Goal: Communication & Community: Answer question/provide support

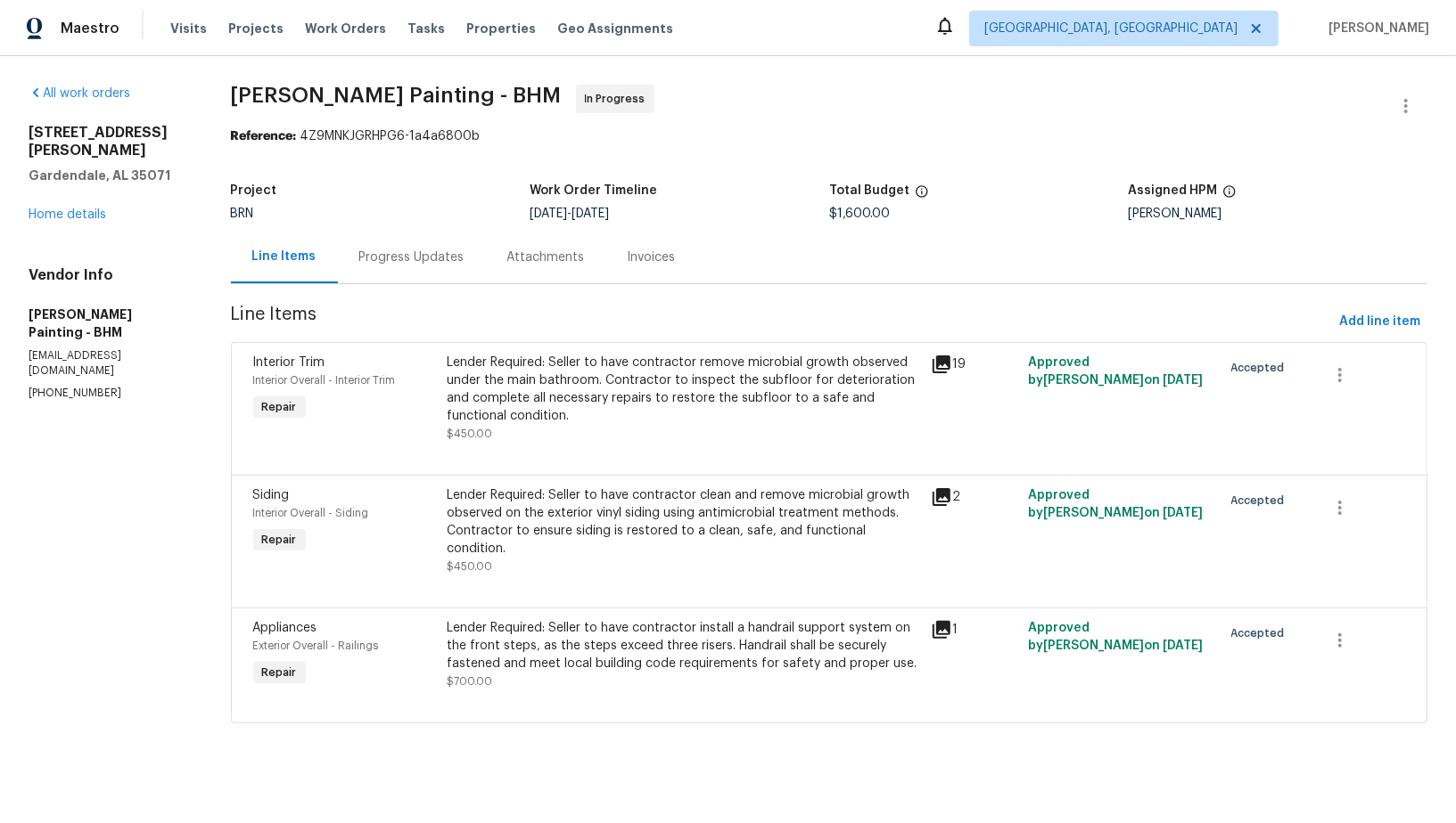
click at [486, 272] on div "Progress Updates" at bounding box center [412, 257] width 148 height 52
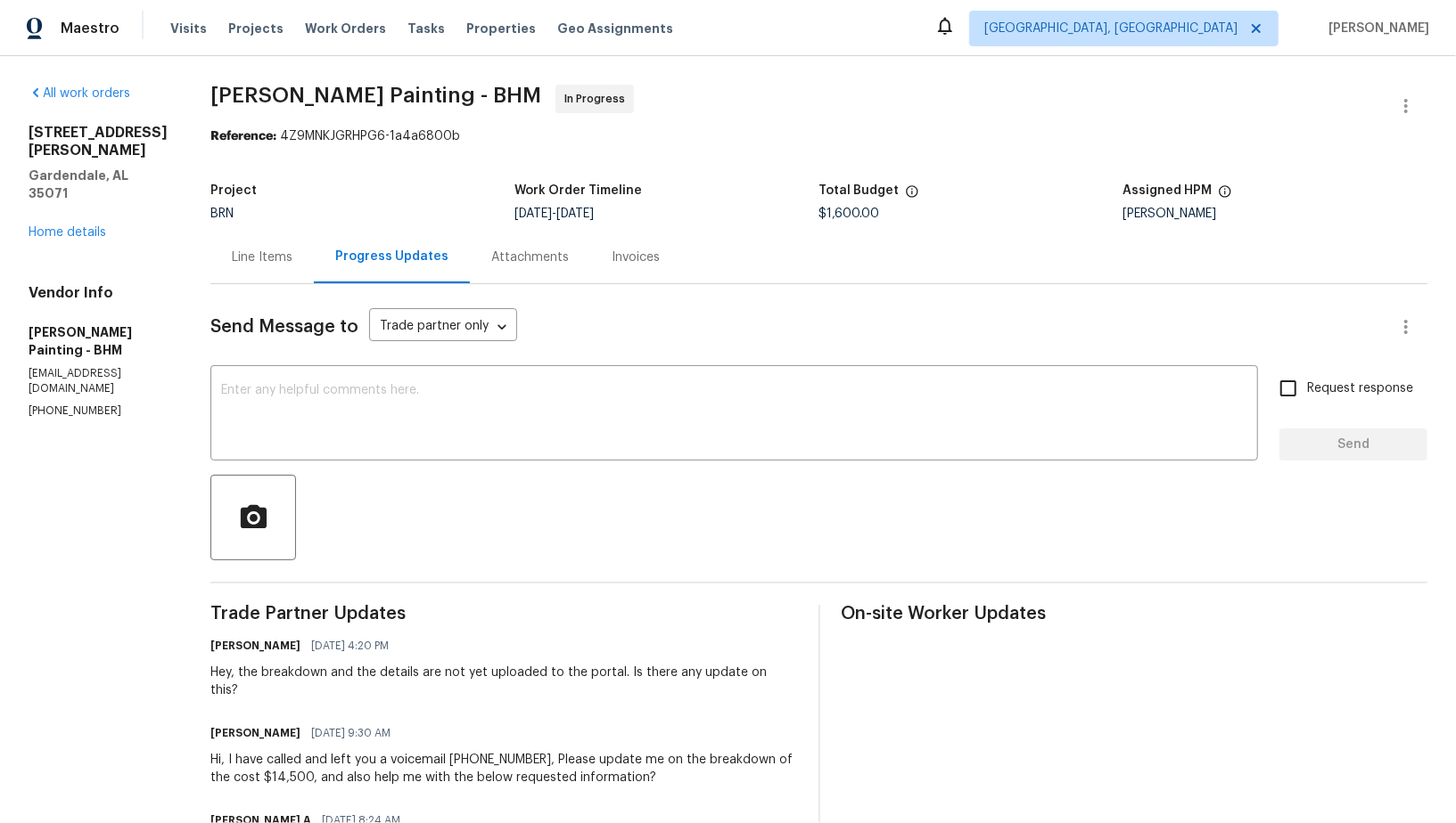
click at [293, 259] on div "Line Items" at bounding box center [262, 257] width 61 height 18
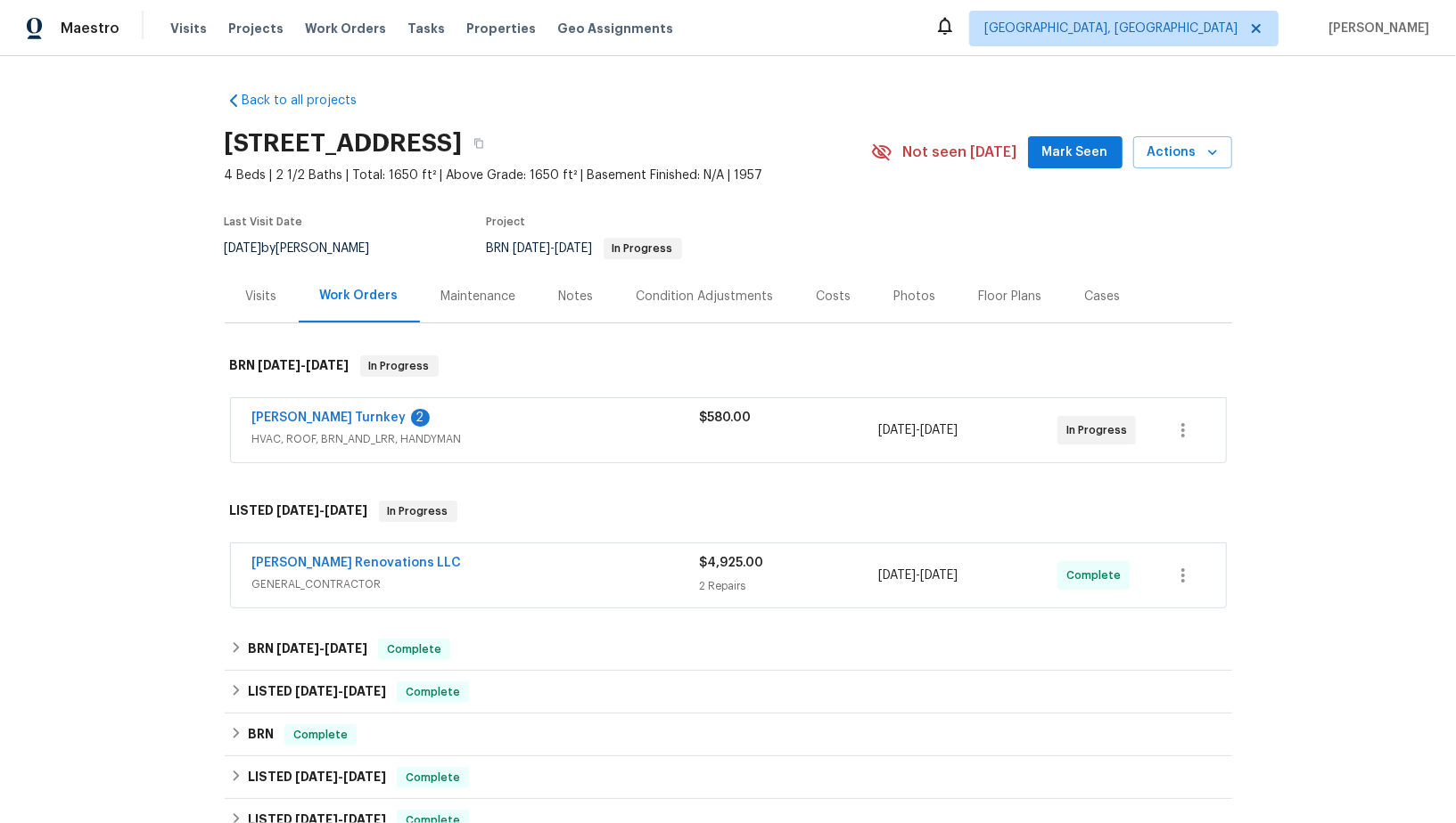
click at [306, 425] on span "Davis Turnkey" at bounding box center [330, 417] width 155 height 18
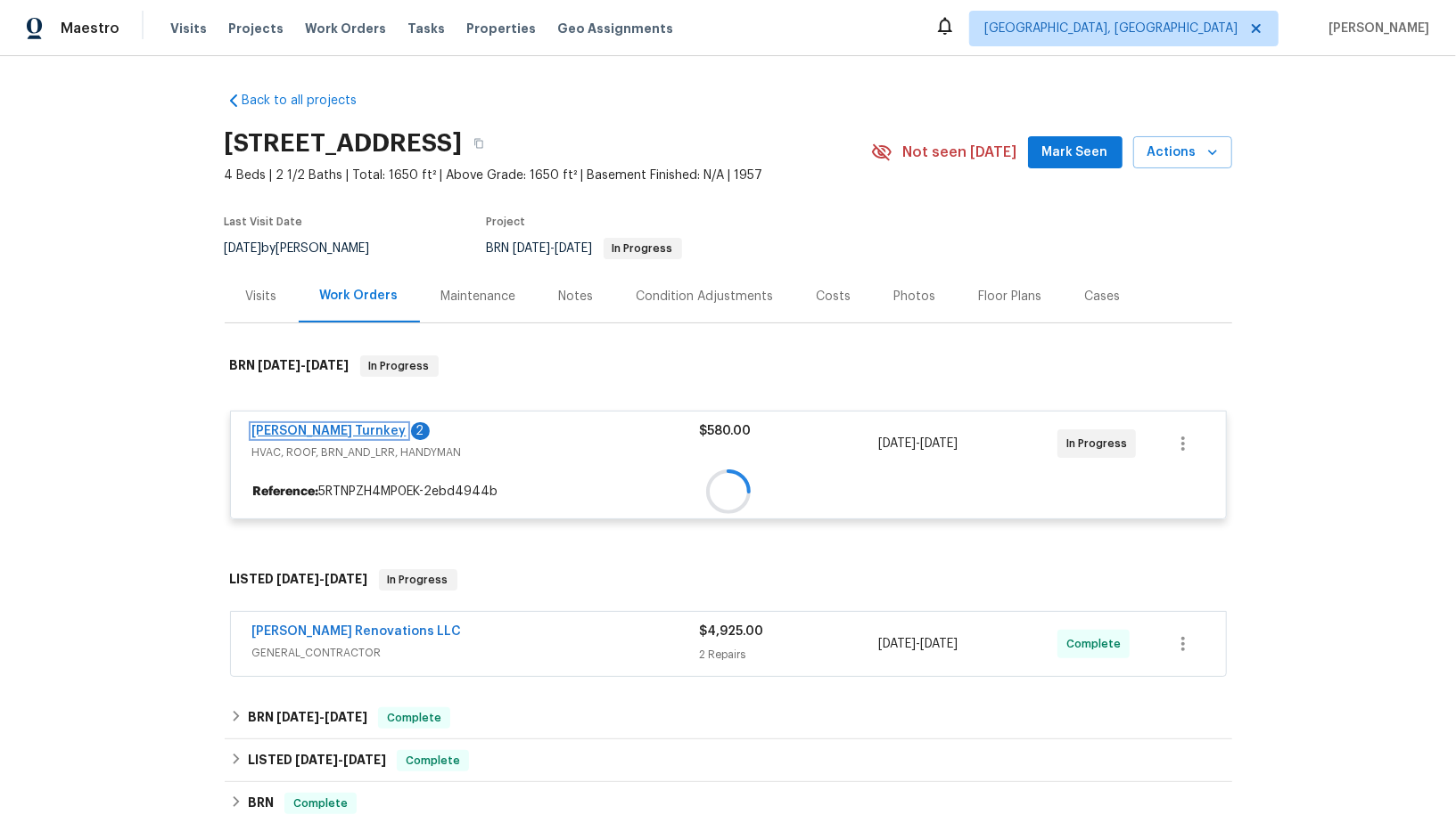
click at [302, 424] on div "Davis Turnkey 2 HVAC, ROOF, BRN_AND_LRR, HANDYMAN $580.00 8/28/2025 - 8/29/2025…" at bounding box center [728, 465] width 997 height 109
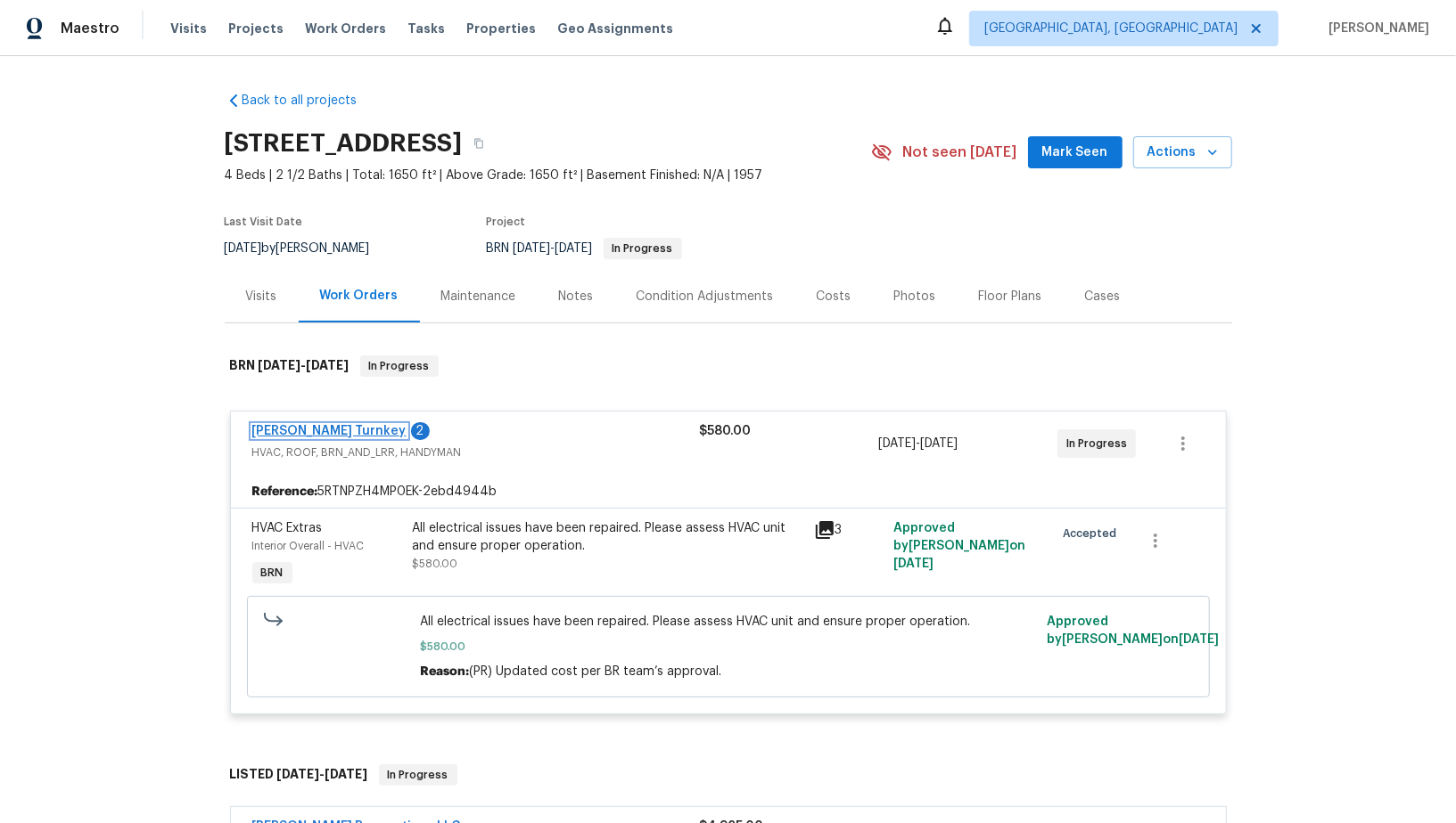
click at [302, 425] on link "Davis Turnkey" at bounding box center [330, 431] width 155 height 12
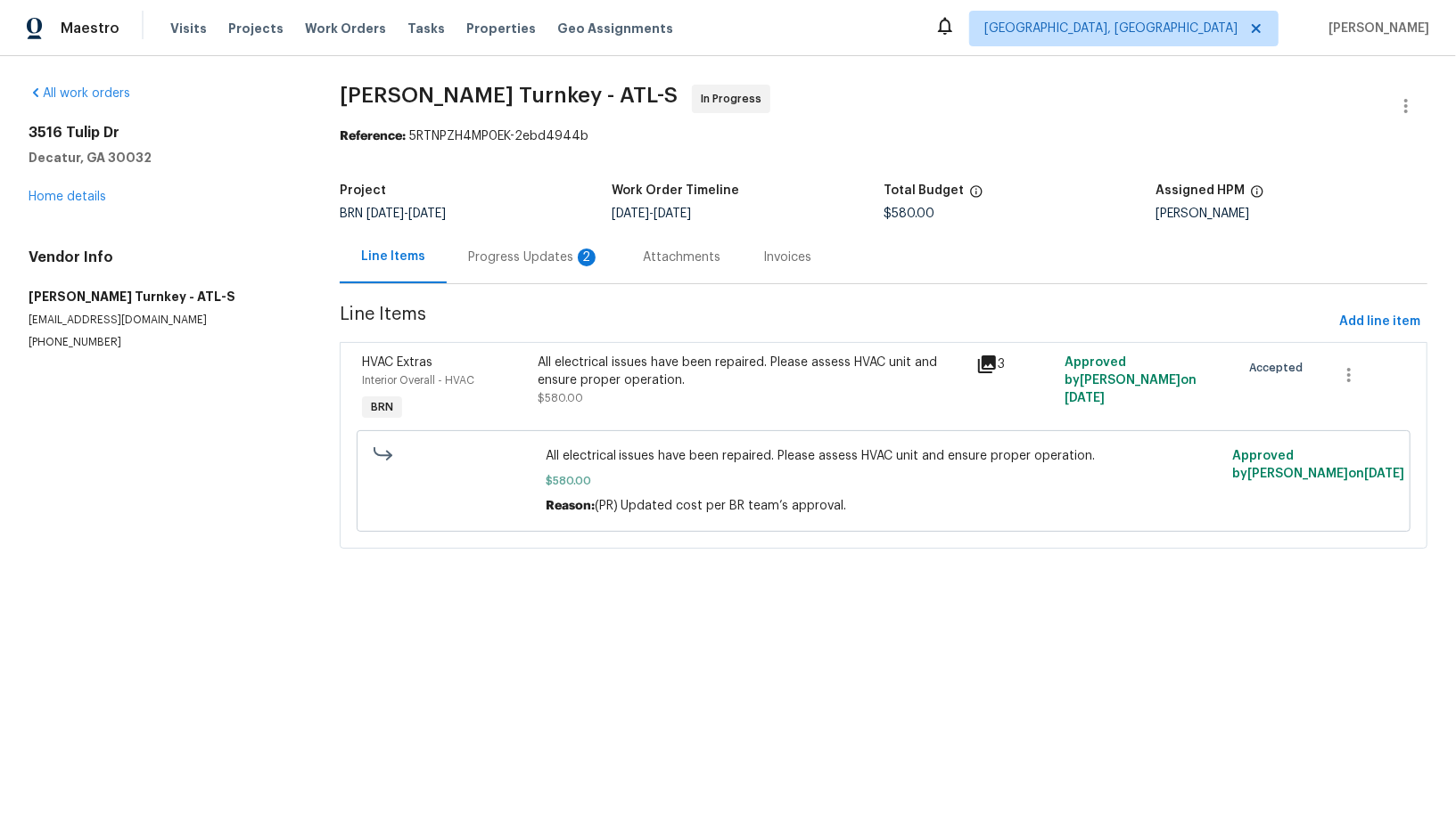
click at [483, 248] on div "Progress Updates 2" at bounding box center [535, 257] width 175 height 52
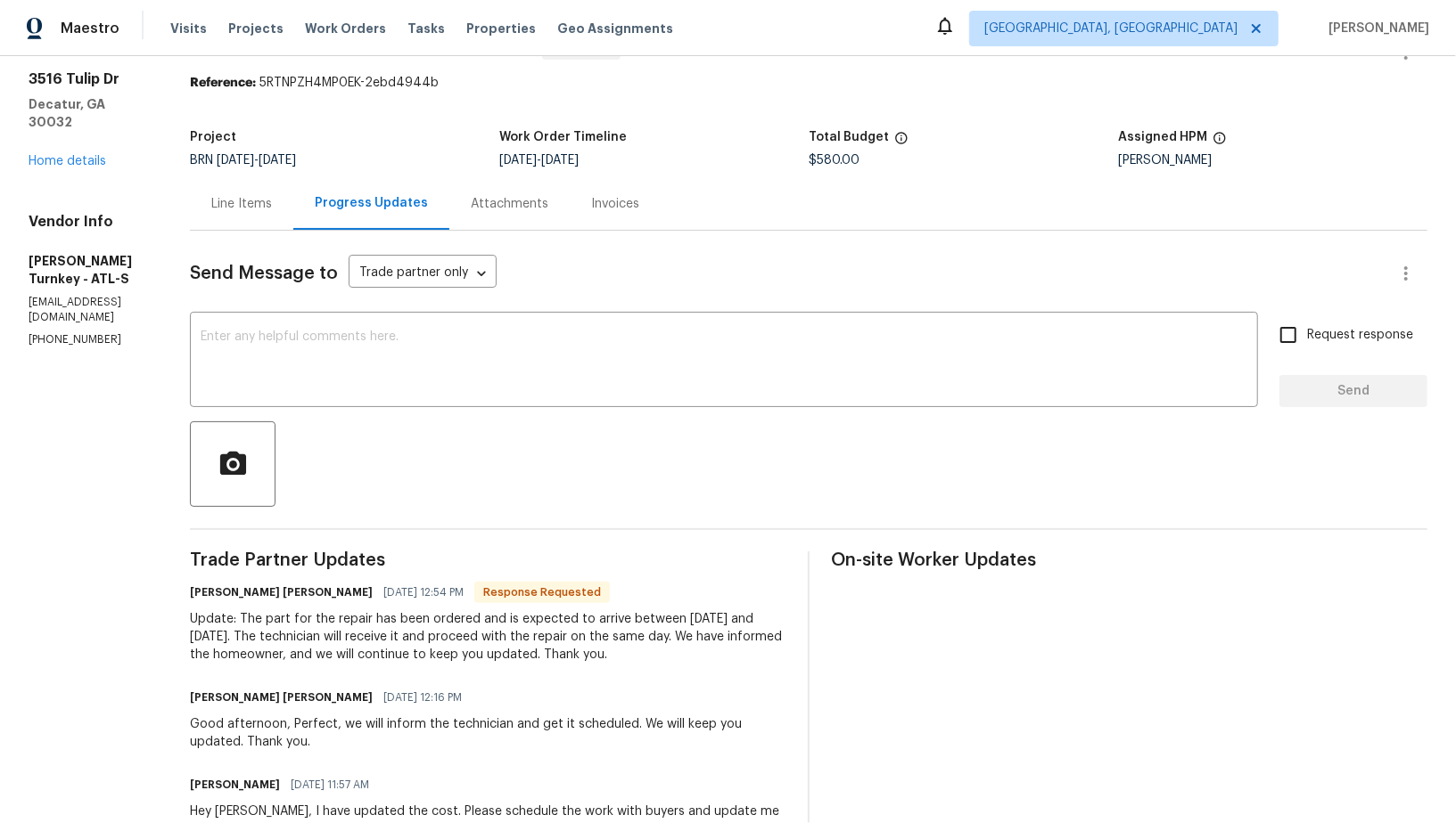
scroll to position [4, 0]
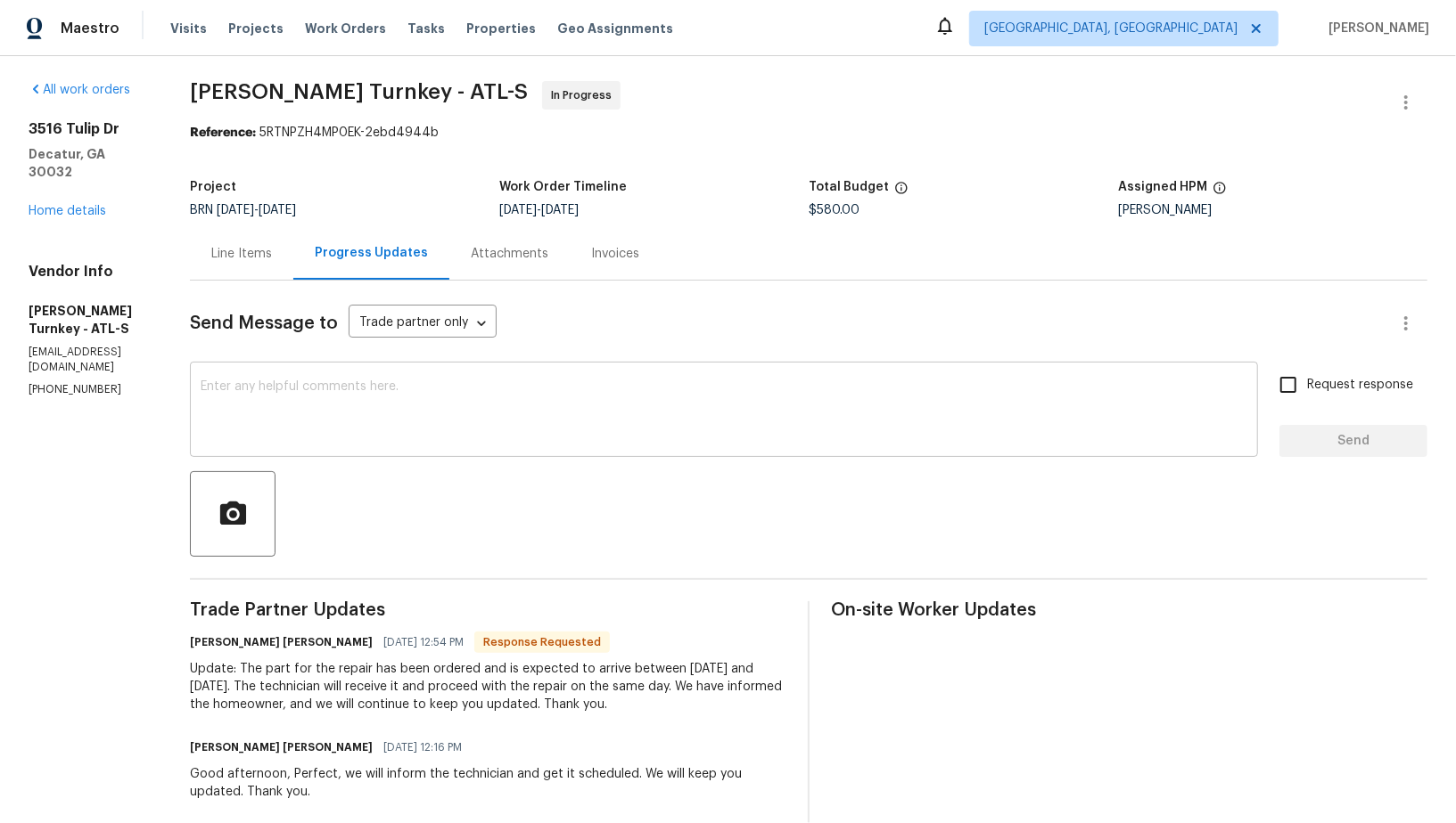
click at [374, 451] on div "x ​" at bounding box center [724, 412] width 1068 height 91
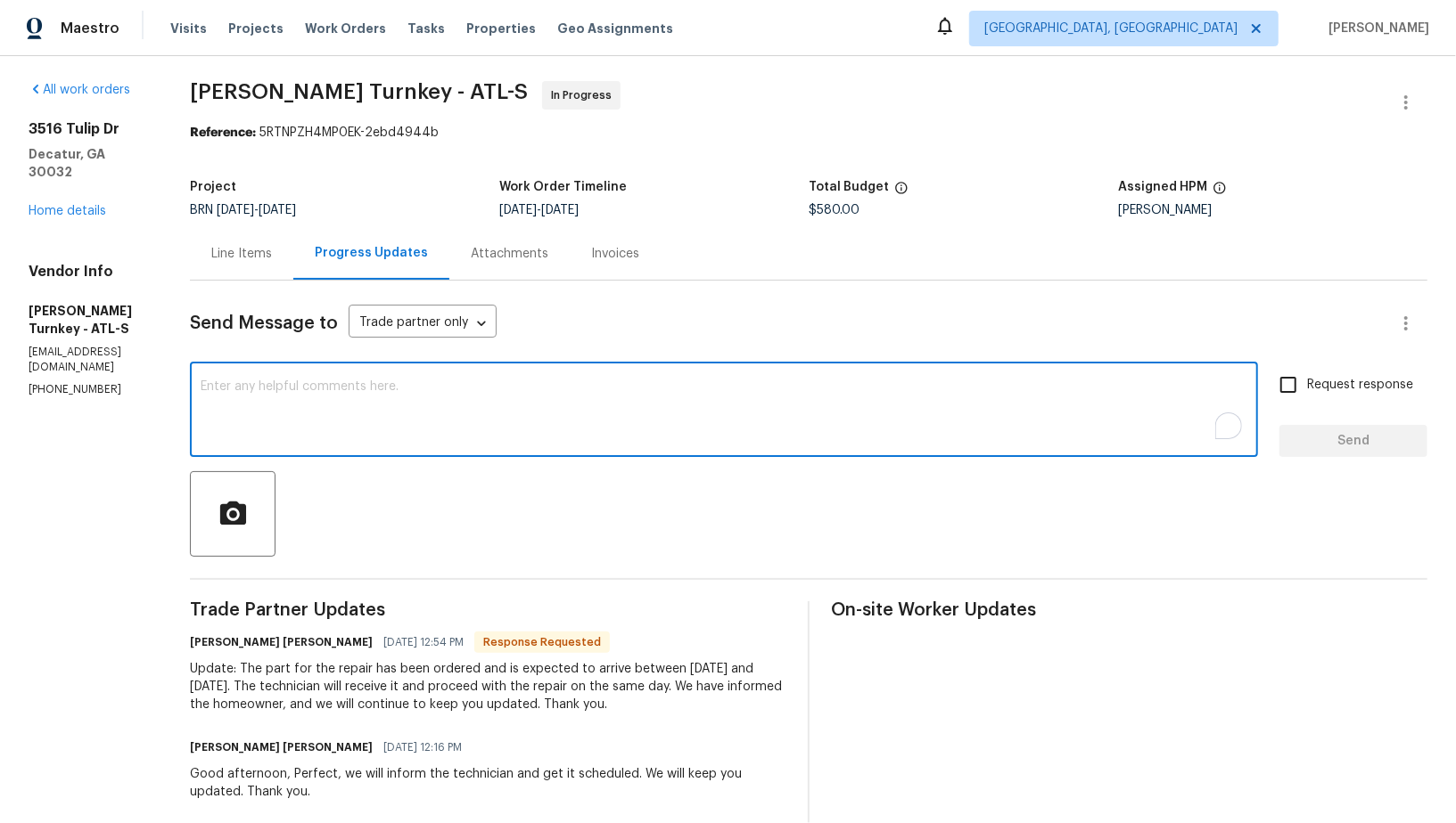
scroll to position [0, 0]
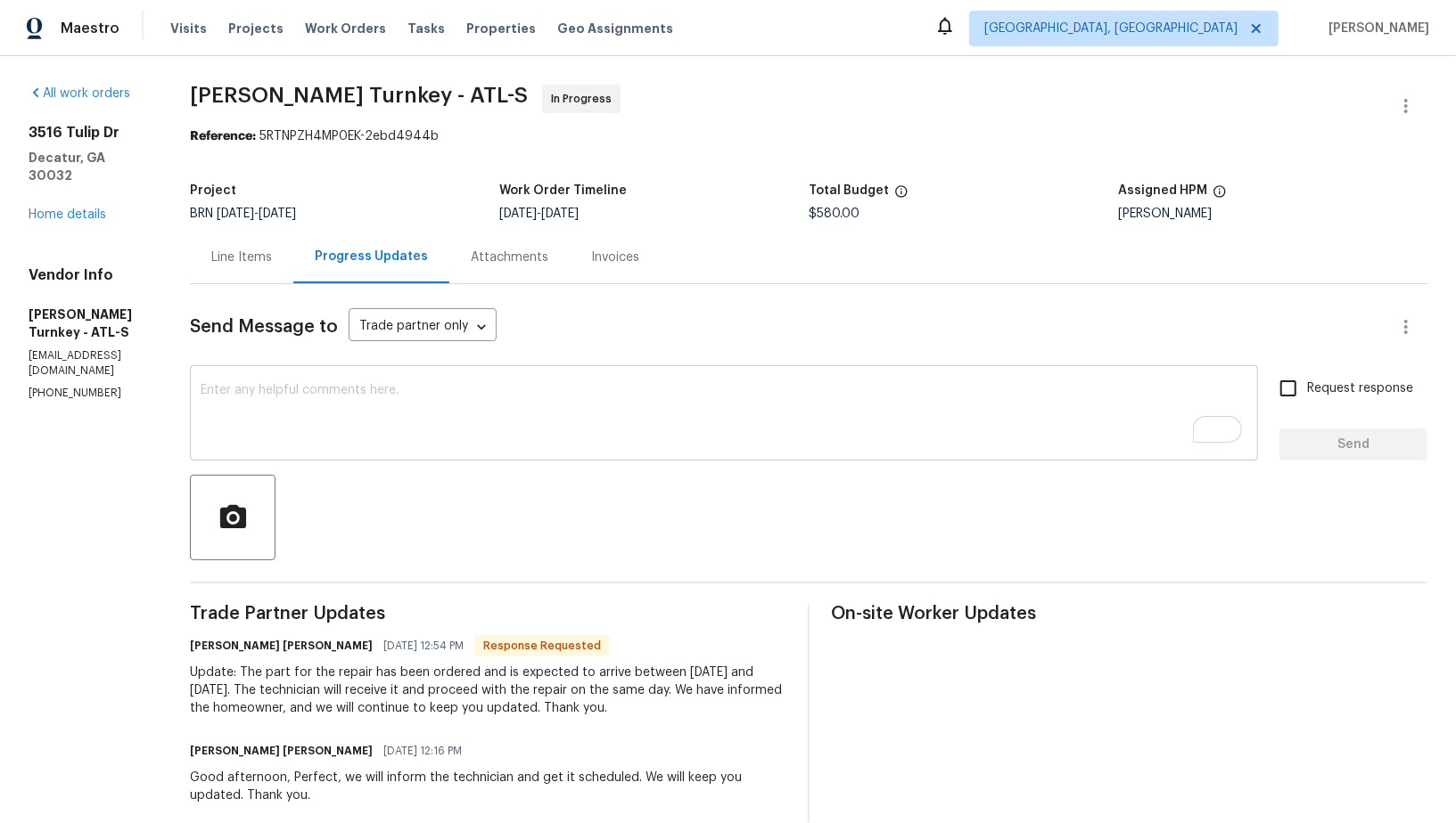
click at [449, 444] on textarea "To enrich screen reader interactions, please activate Accessibility in Grammarl…" at bounding box center [724, 415] width 1047 height 62
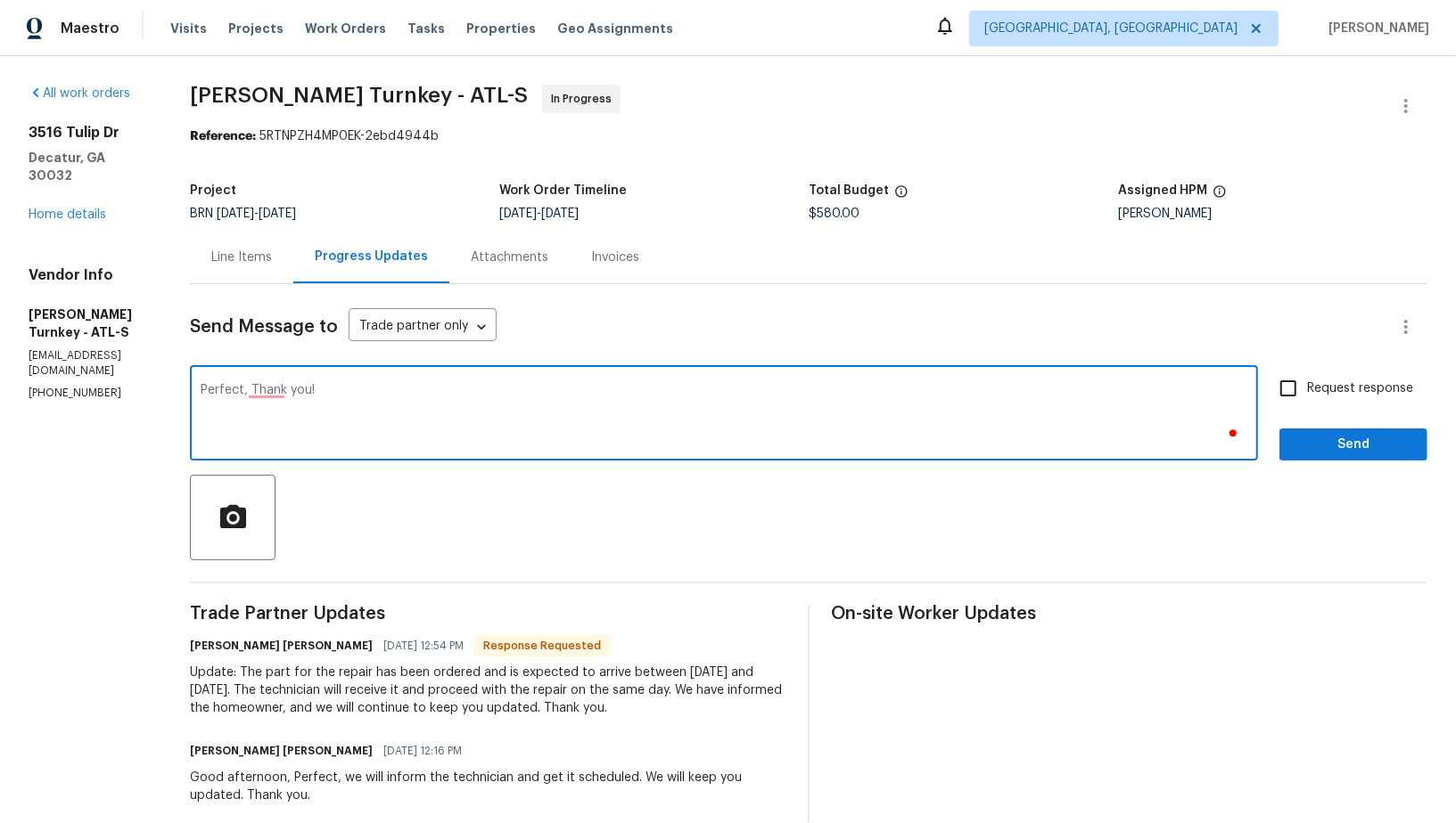
type textarea "Perfect, Thank you!"
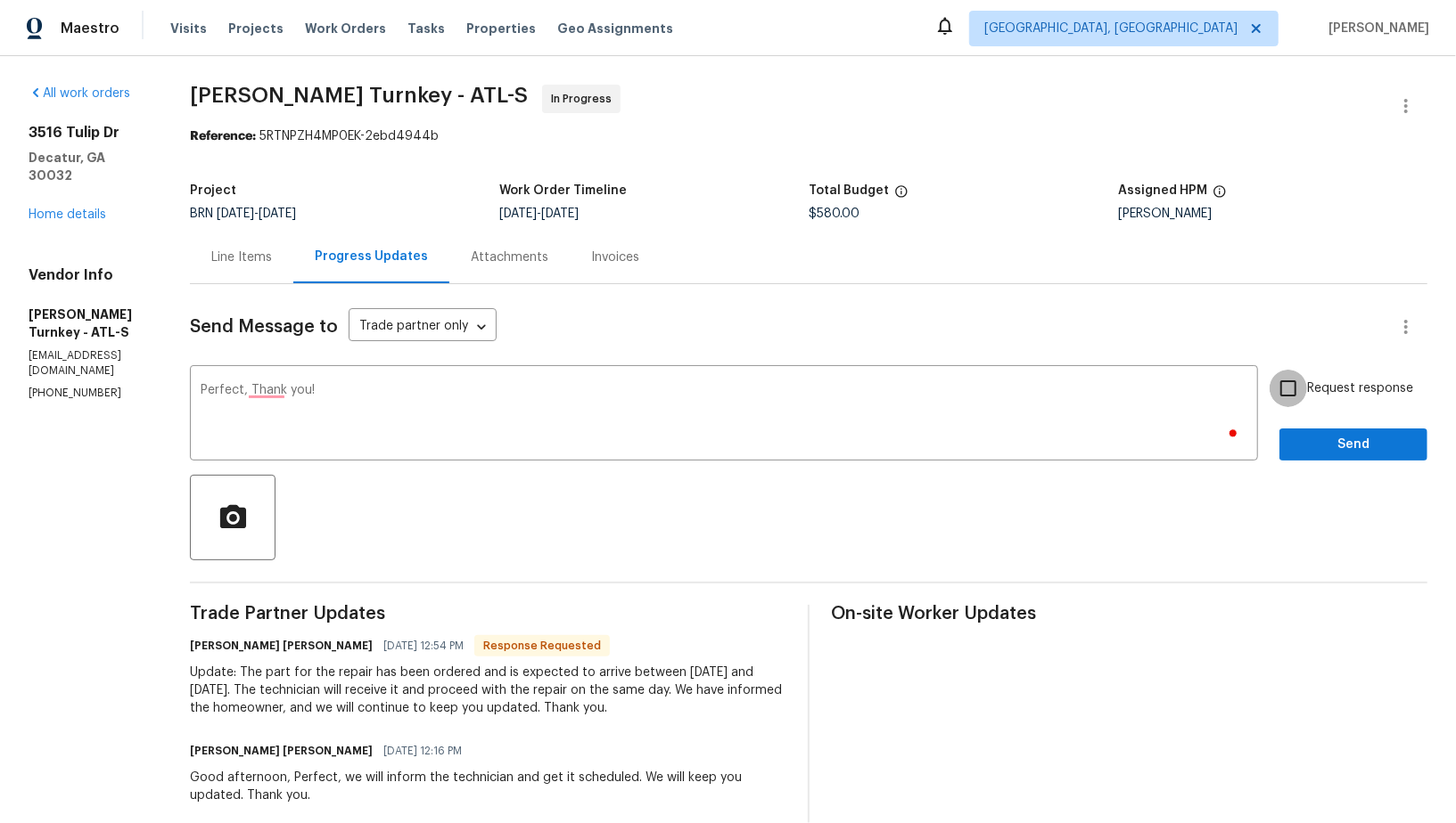
click at [1303, 373] on input "Request response" at bounding box center [1288, 388] width 37 height 37
checkbox input "true"
click at [1334, 449] on span "Send" at bounding box center [1354, 445] width 119 height 22
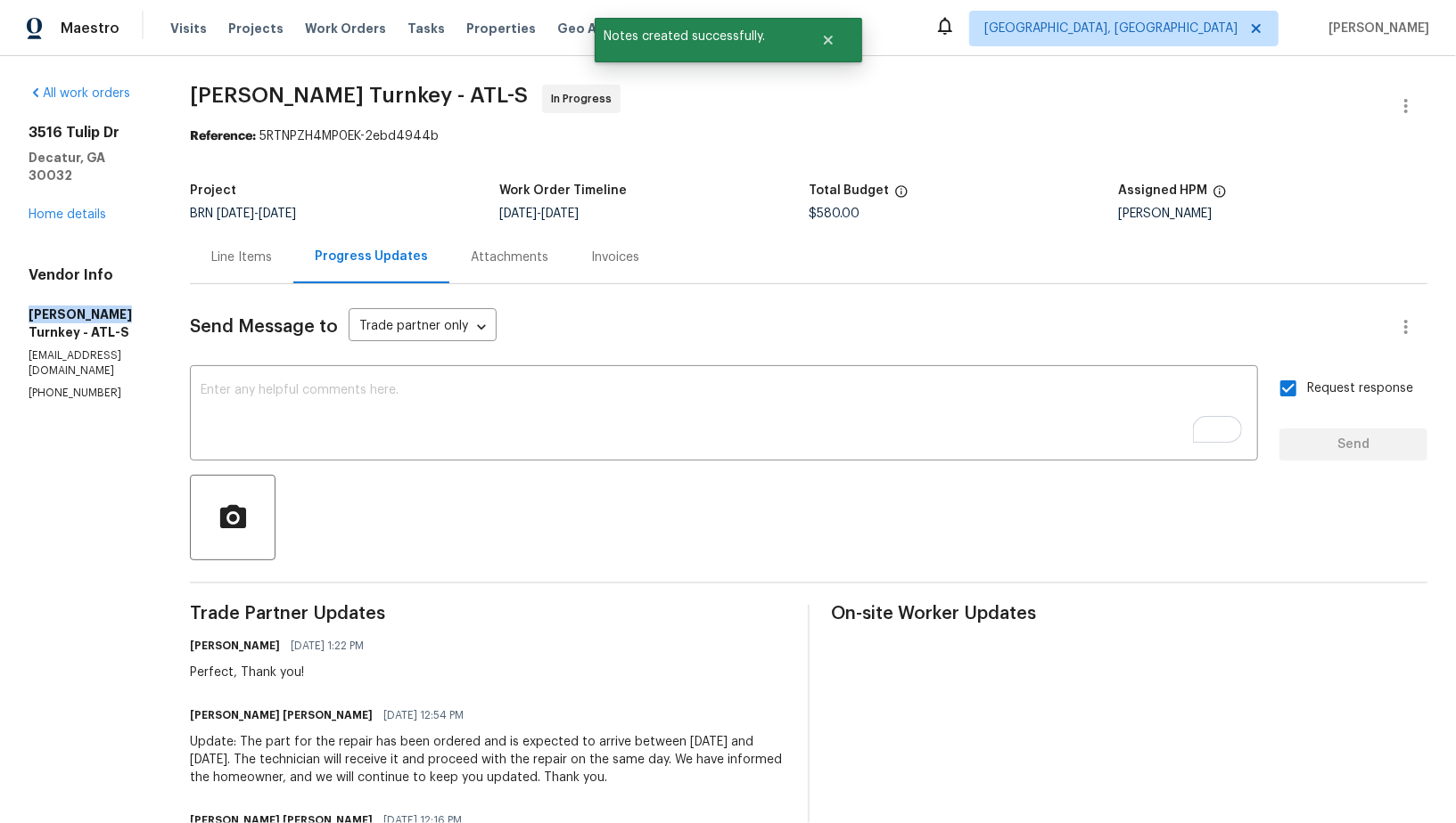
drag, startPoint x: 18, startPoint y: 297, endPoint x: 111, endPoint y: 294, distance: 93.0
copy h5 "Davis Turnkey"
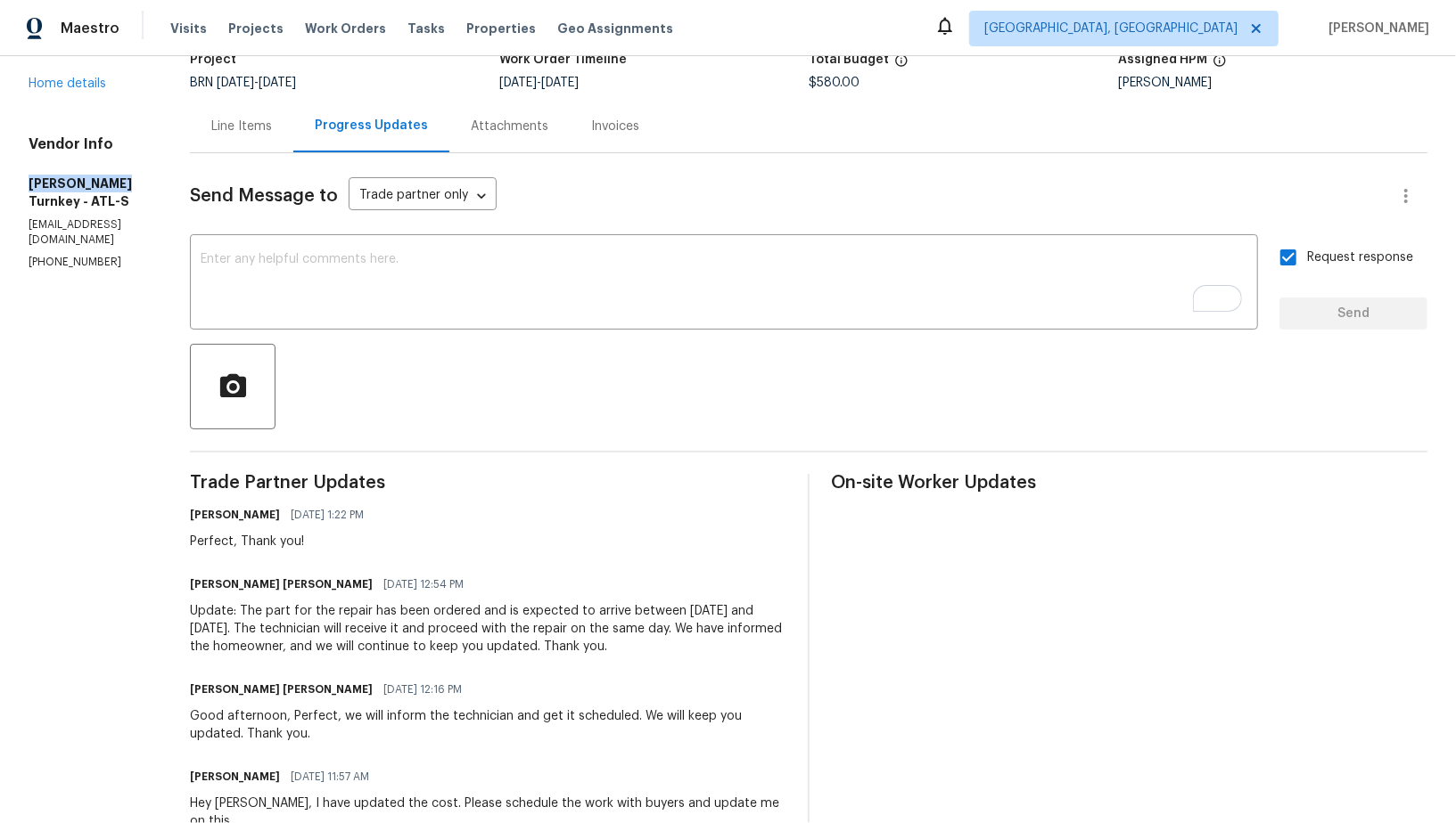
scroll to position [141, 0]
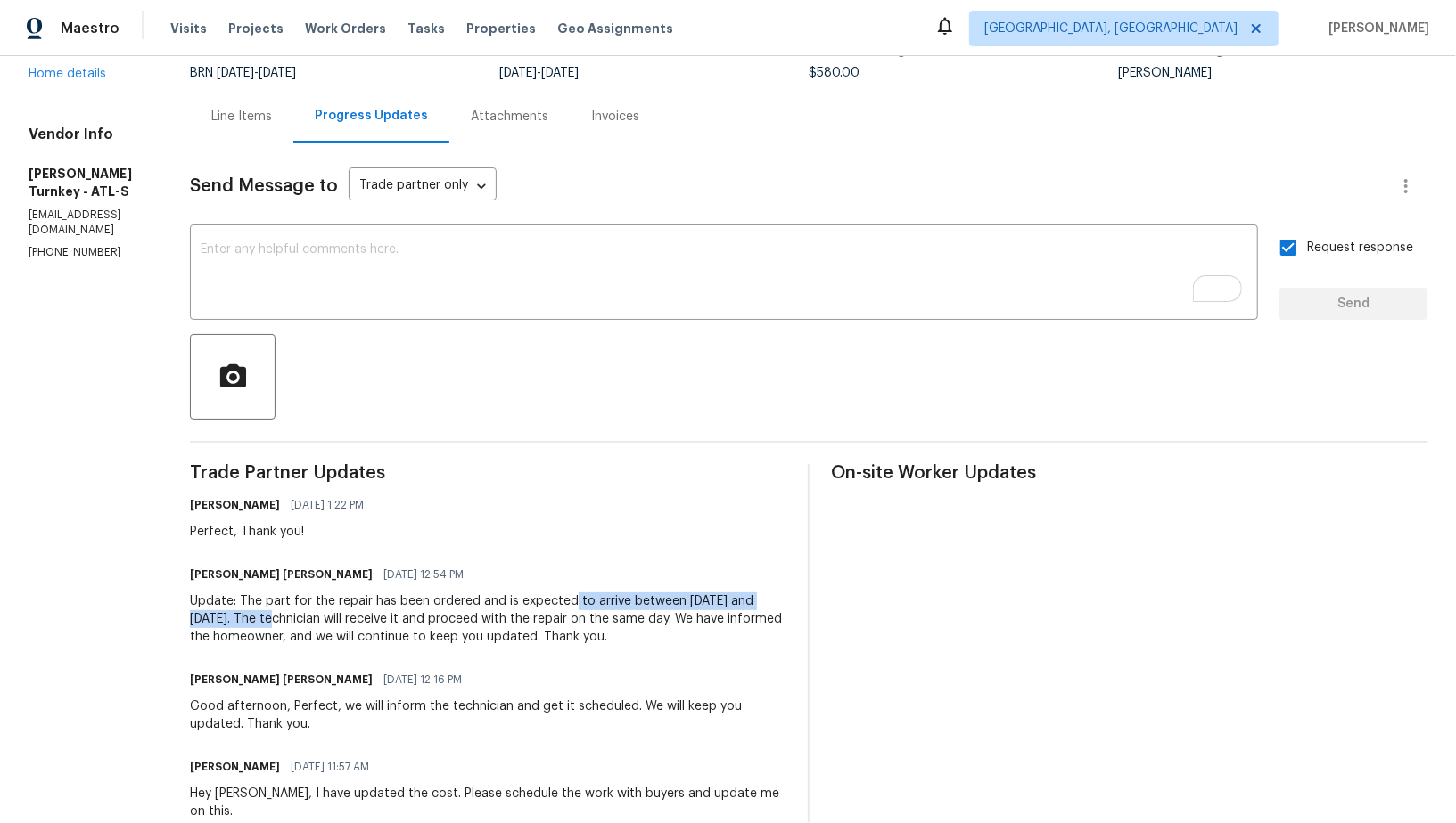
drag, startPoint x: 574, startPoint y: 600, endPoint x: 246, endPoint y: 618, distance: 328.5
click at [246, 618] on div "Update: The part for the repair has been ordered and is expected to arrive betw…" at bounding box center [488, 619] width 596 height 53
copy div "to arrive between September 10th and 11th."
click at [342, 633] on div "Update: The part for the repair has been ordered and is expected to arrive betw…" at bounding box center [488, 619] width 596 height 53
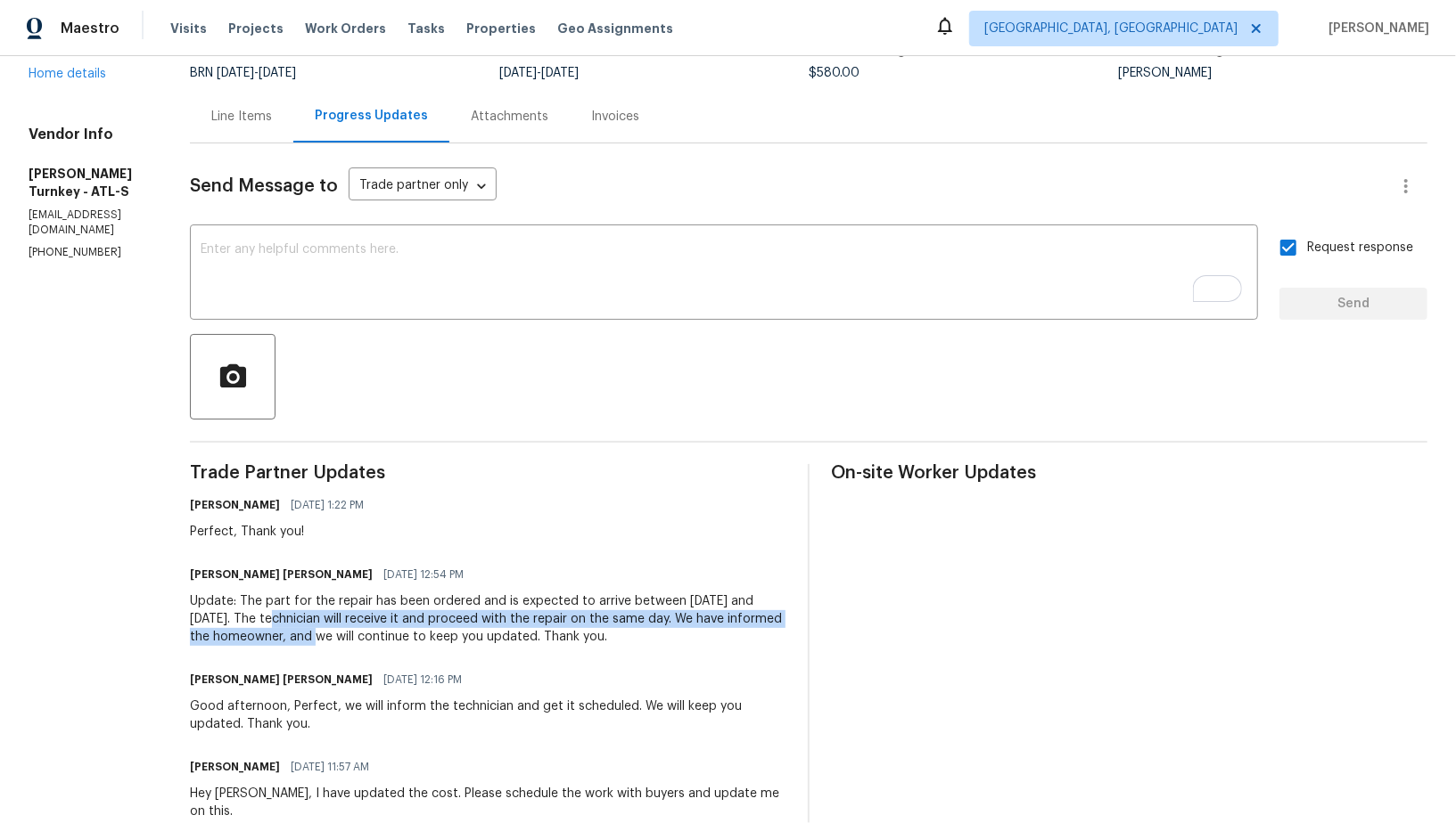
drag, startPoint x: 248, startPoint y: 616, endPoint x: 341, endPoint y: 637, distance: 95.3
click at [341, 637] on div "Update: The part for the repair has been ordered and is expected to arrive betw…" at bounding box center [488, 619] width 596 height 53
copy div "The technician will receive it and proceed with the repair on the same day. We …"
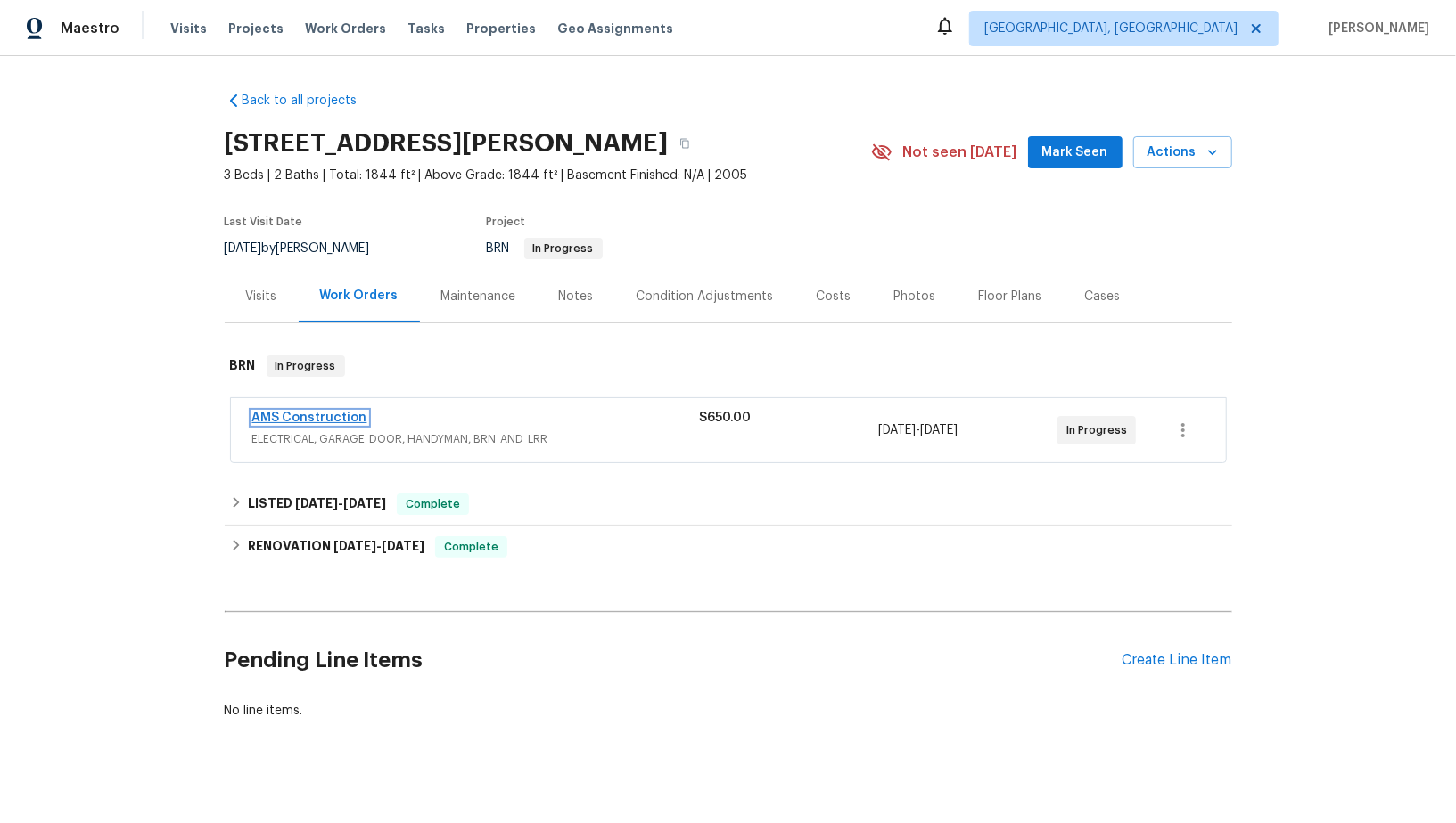
click at [306, 422] on link "AMS Construction" at bounding box center [309, 417] width 115 height 12
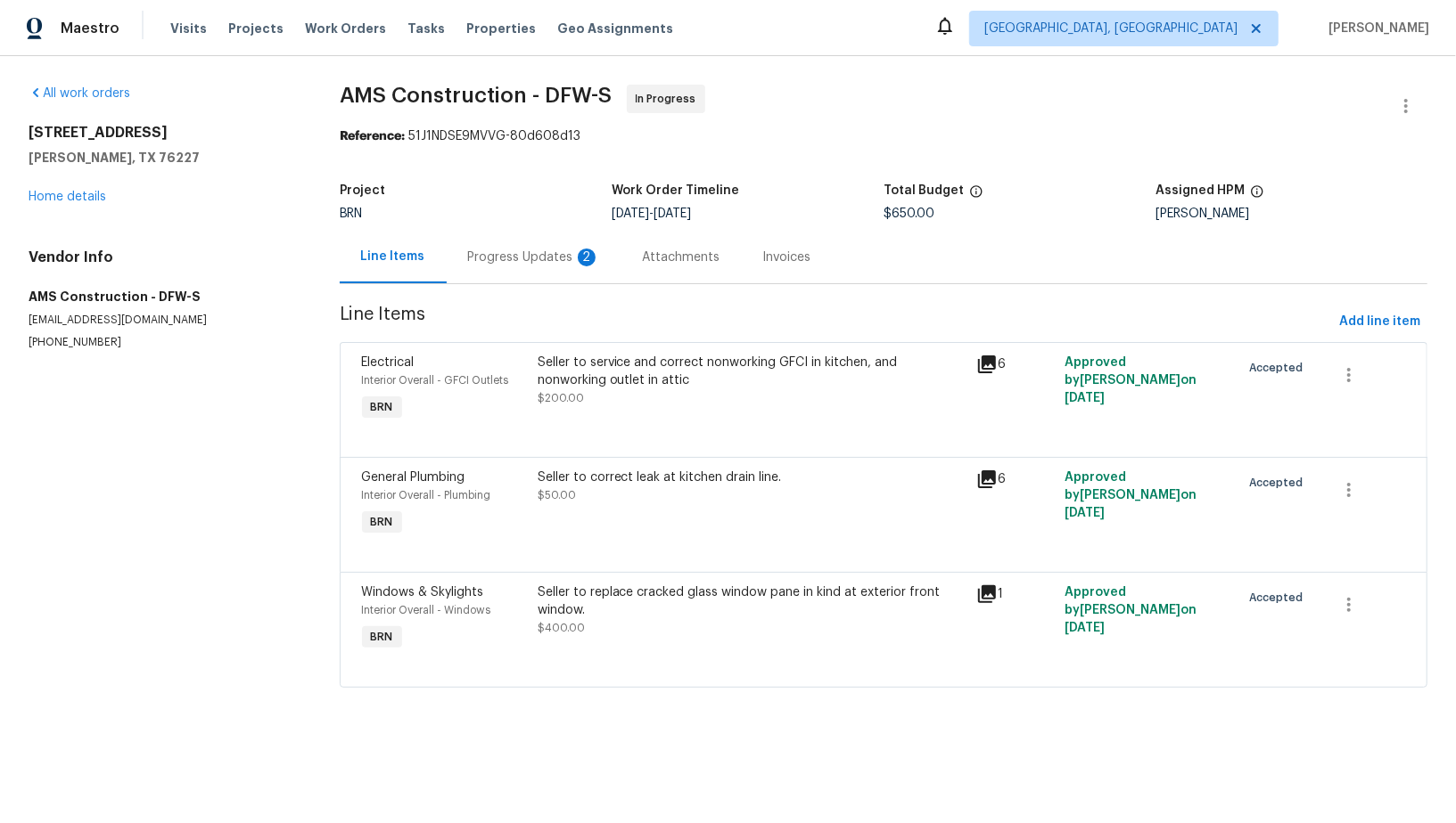
click at [507, 269] on div "Progress Updates 2" at bounding box center [535, 257] width 175 height 52
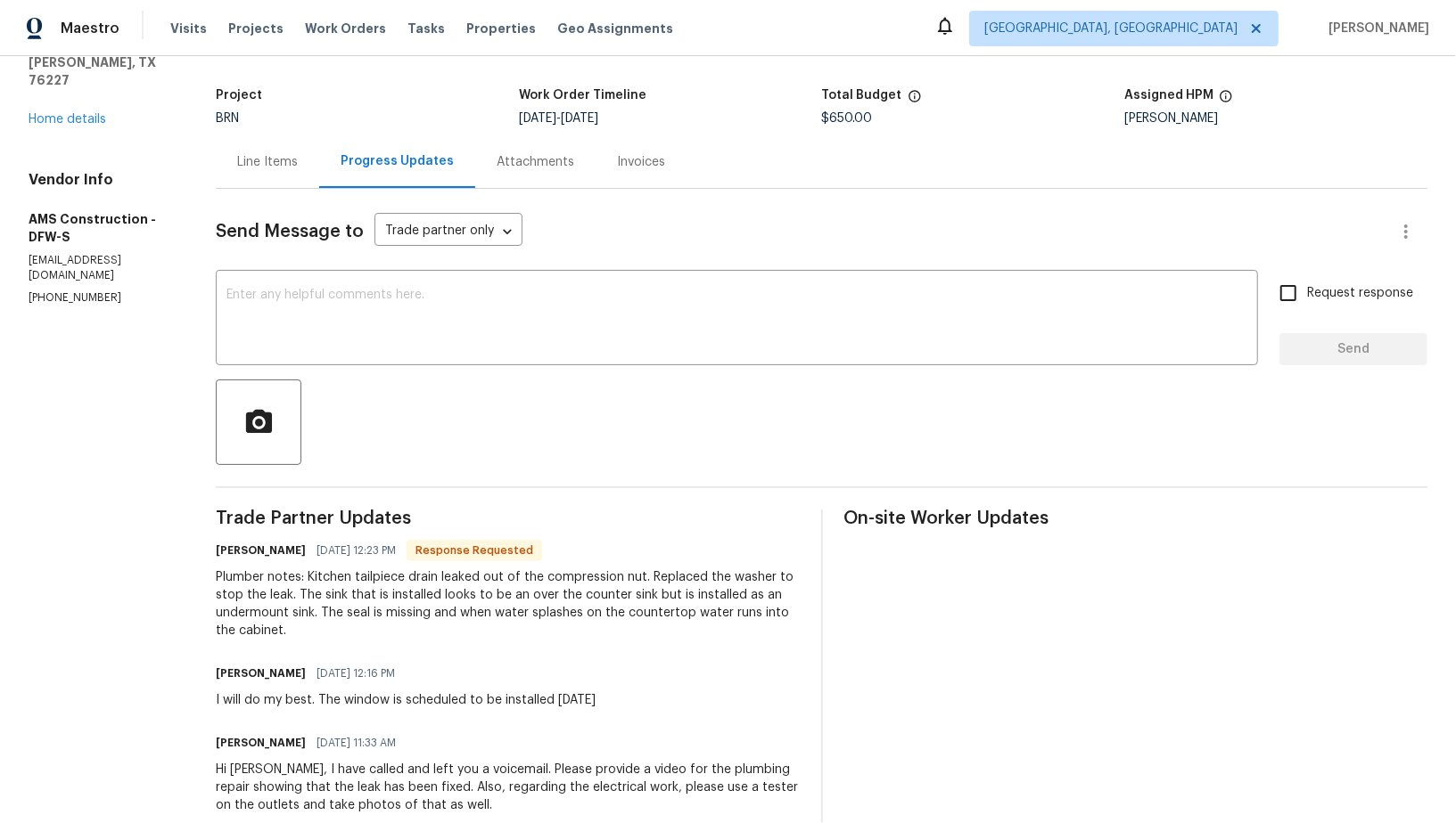
scroll to position [88, 0]
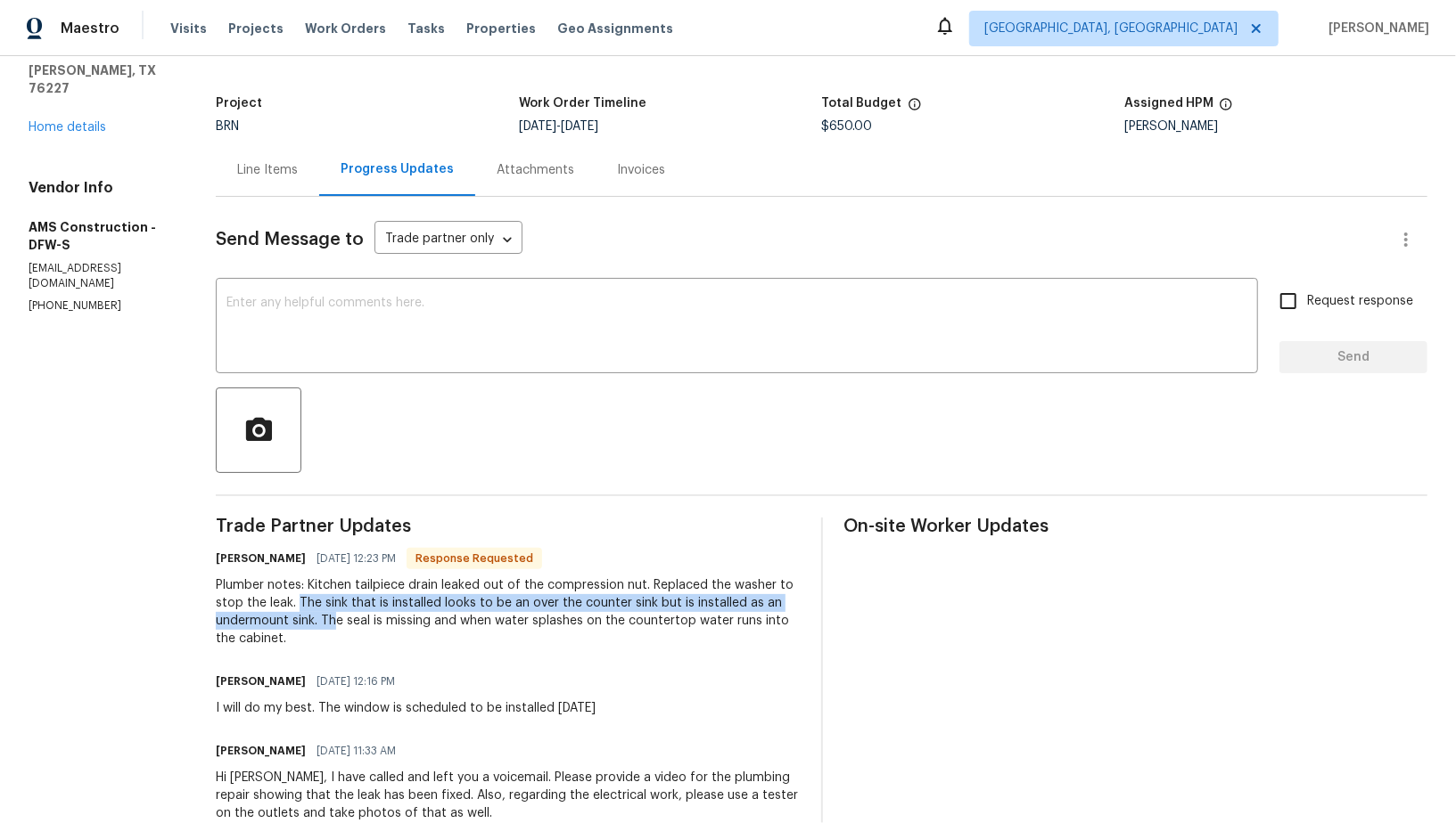
drag, startPoint x: 300, startPoint y: 599, endPoint x: 339, endPoint y: 626, distance: 47.4
click at [339, 626] on div "Plumber notes: Kitchen tailpiece drain leaked out of the compression nut. Repla…" at bounding box center [508, 612] width 583 height 72
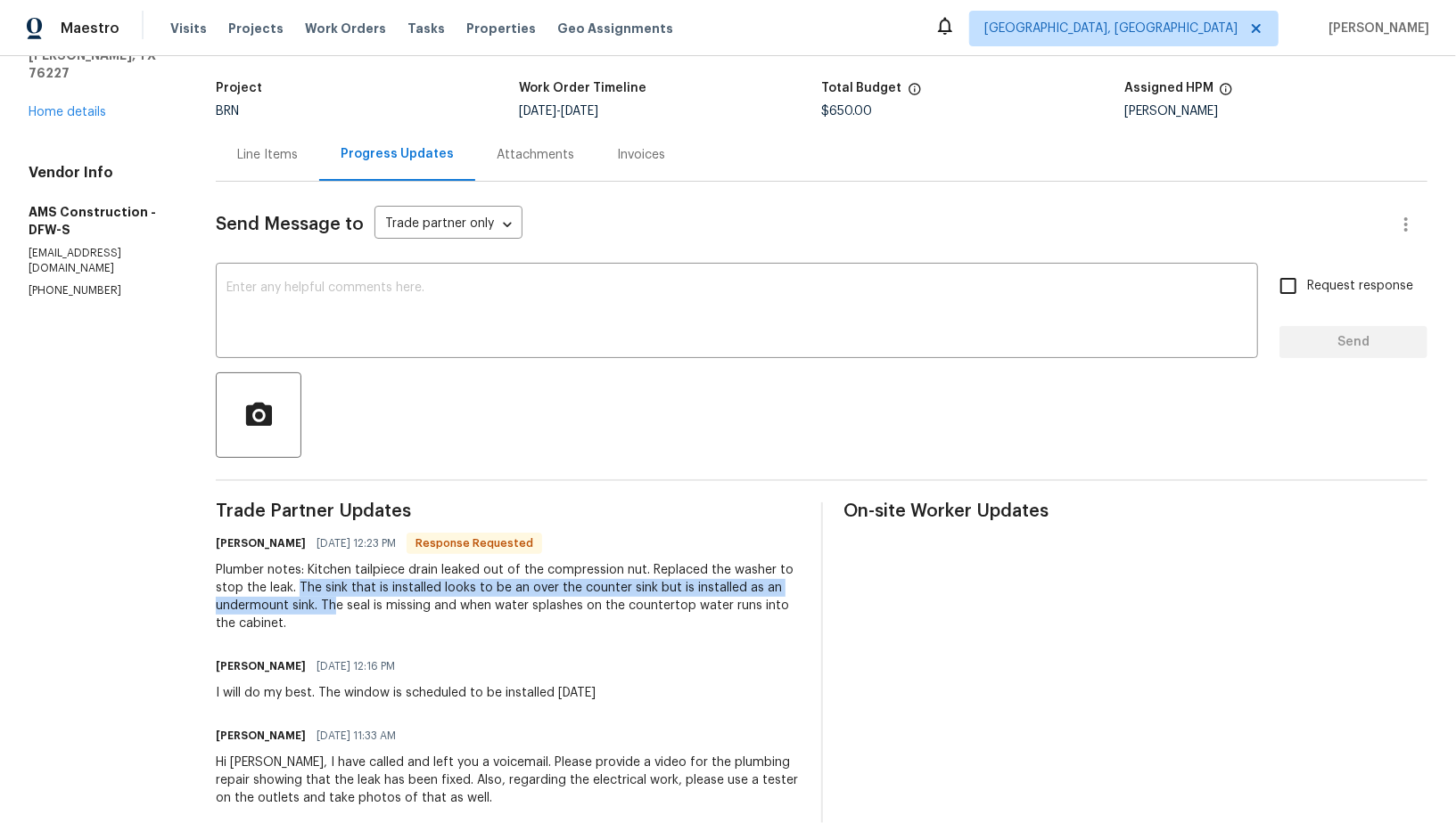
scroll to position [93, 0]
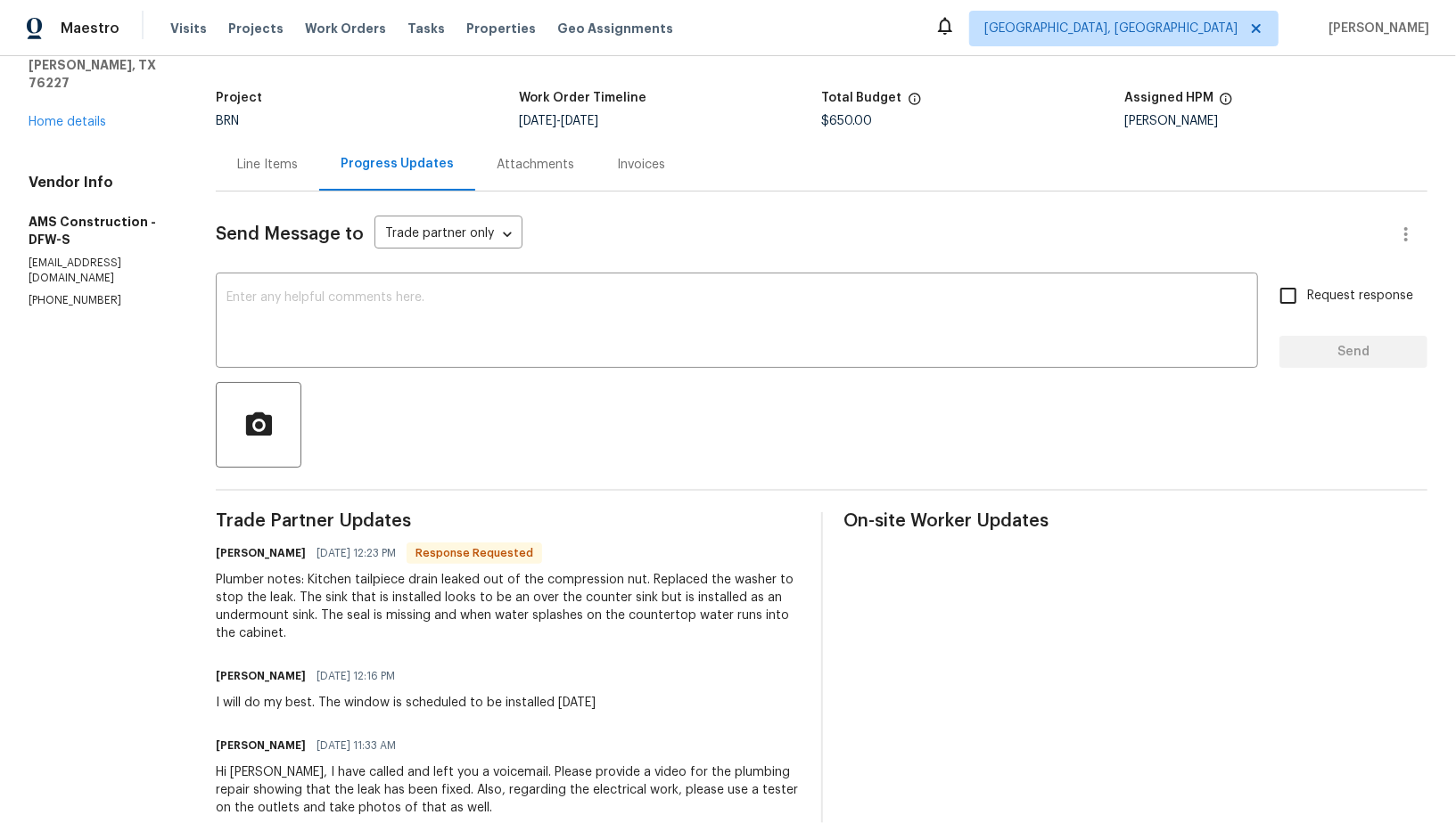
click at [314, 580] on div "Plumber notes: Kitchen tailpiece drain leaked out of the compression nut. Repla…" at bounding box center [508, 607] width 583 height 72
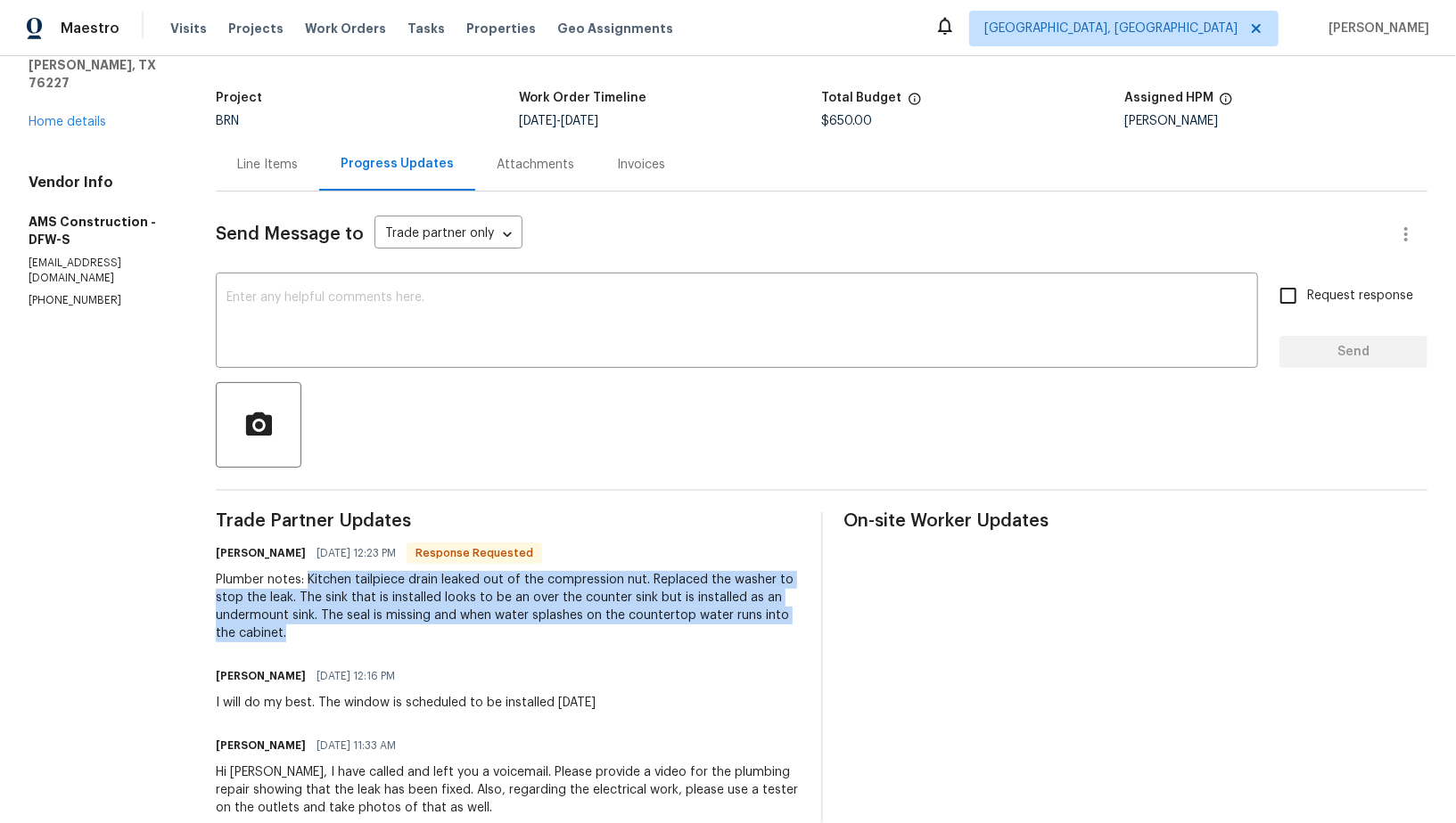
drag, startPoint x: 313, startPoint y: 578, endPoint x: 358, endPoint y: 629, distance: 68.0
click at [358, 630] on div "Plumber notes: Kitchen tailpiece drain leaked out of the compression nut. Repla…" at bounding box center [508, 607] width 583 height 72
copy div "Kitchen tailpiece drain leaked out of the compression nut. Replaced the washer …"
click at [375, 317] on textarea at bounding box center [737, 322] width 1021 height 62
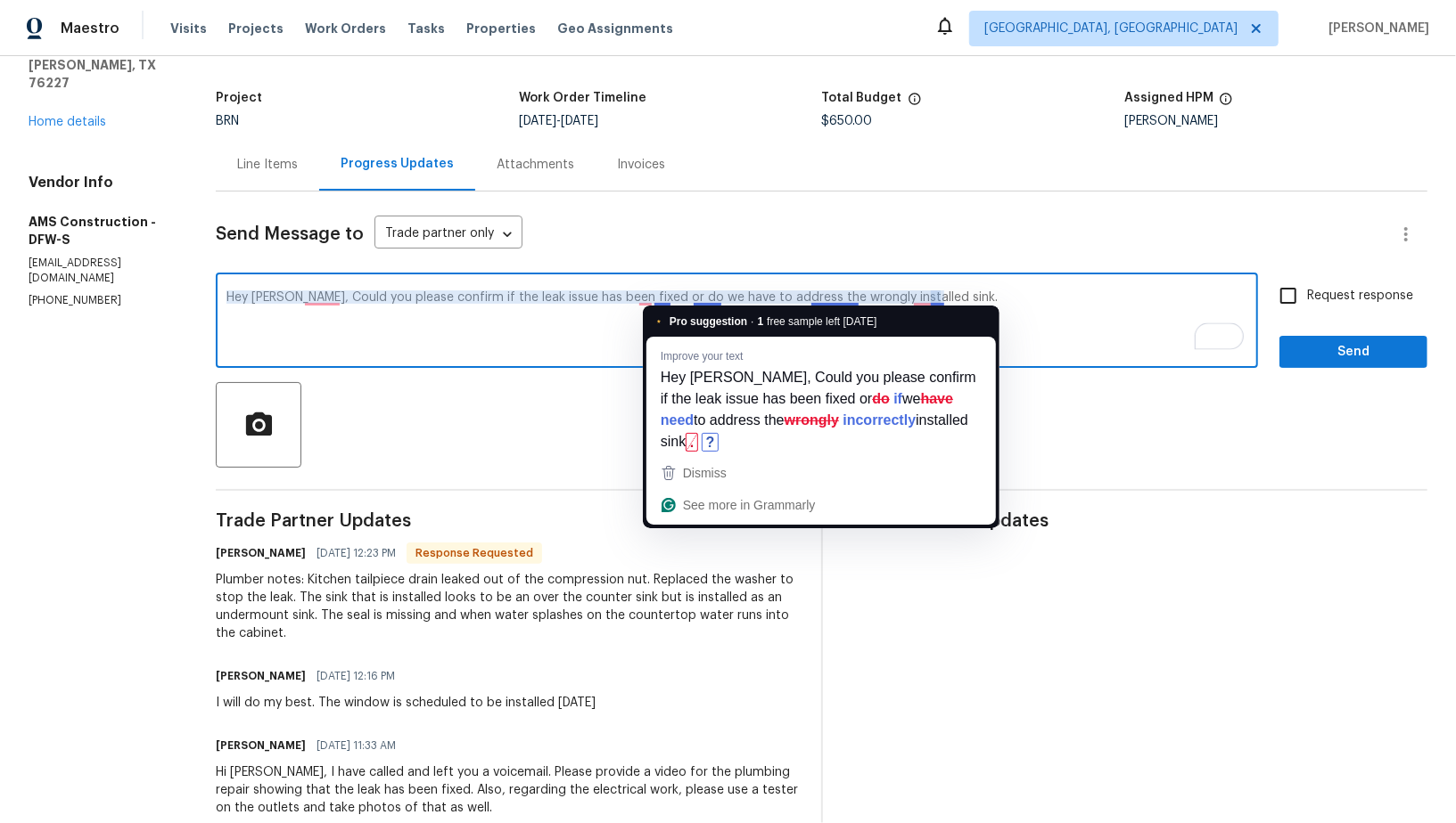
drag, startPoint x: 309, startPoint y: 296, endPoint x: 970, endPoint y: 308, distance: 661.1
click at [971, 308] on html "Maestro Visits Projects Work Orders Tasks Properties Geo Assignments Albuquerqu…" at bounding box center [728, 412] width 1456 height 823
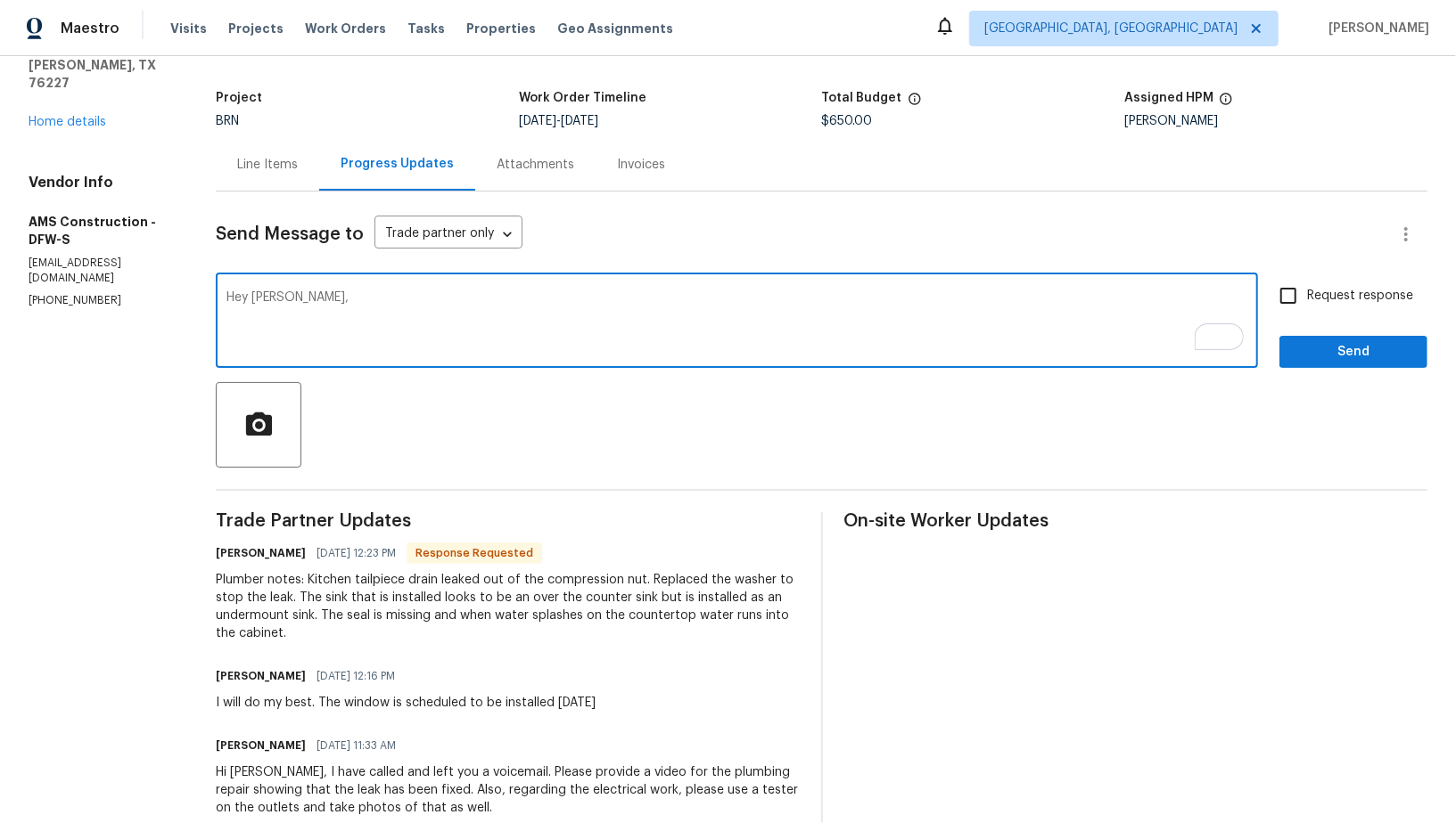
paste textarea "Could you please confirm whether the leak issue has been fully resolved, or if …"
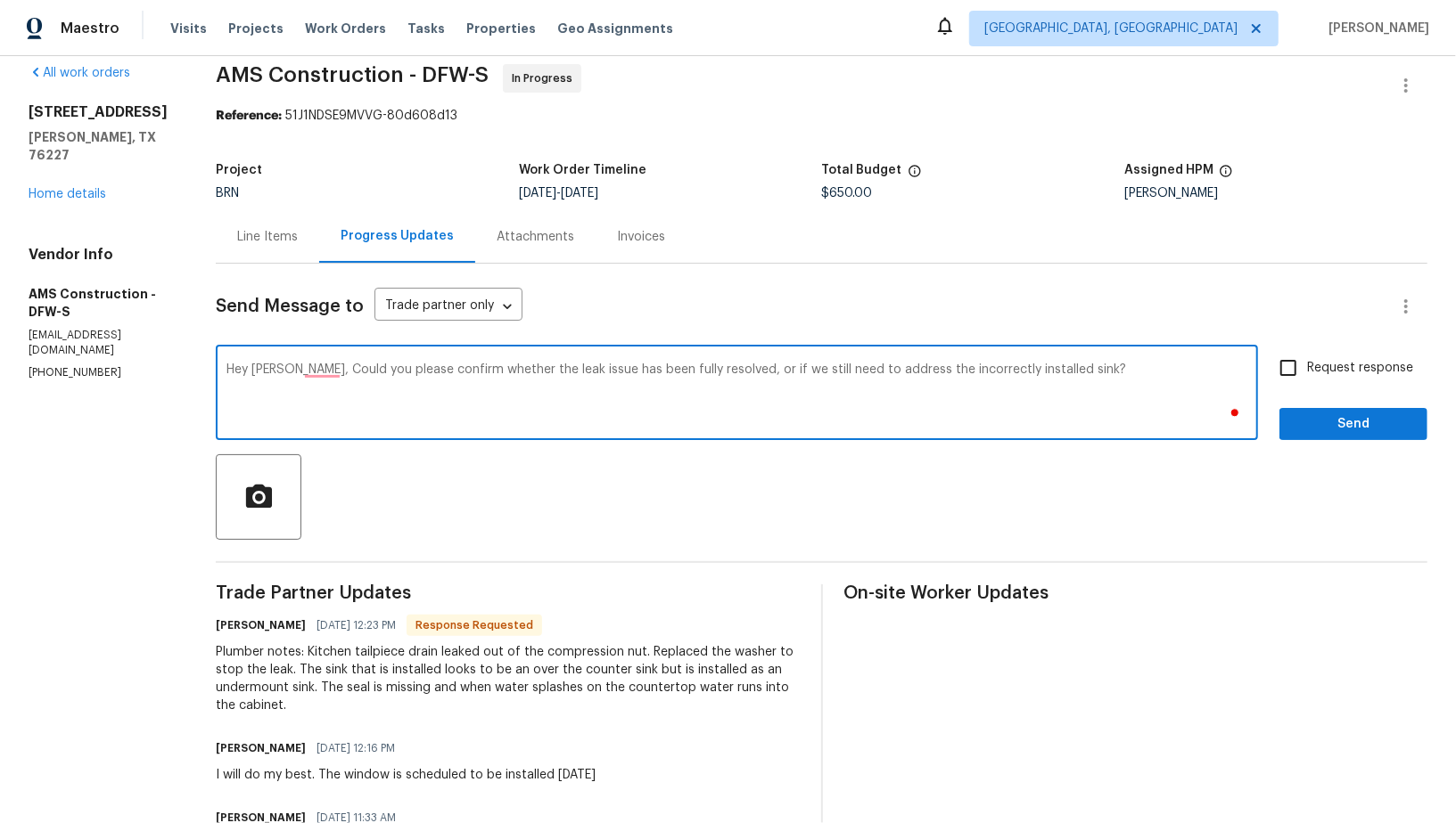
scroll to position [0, 0]
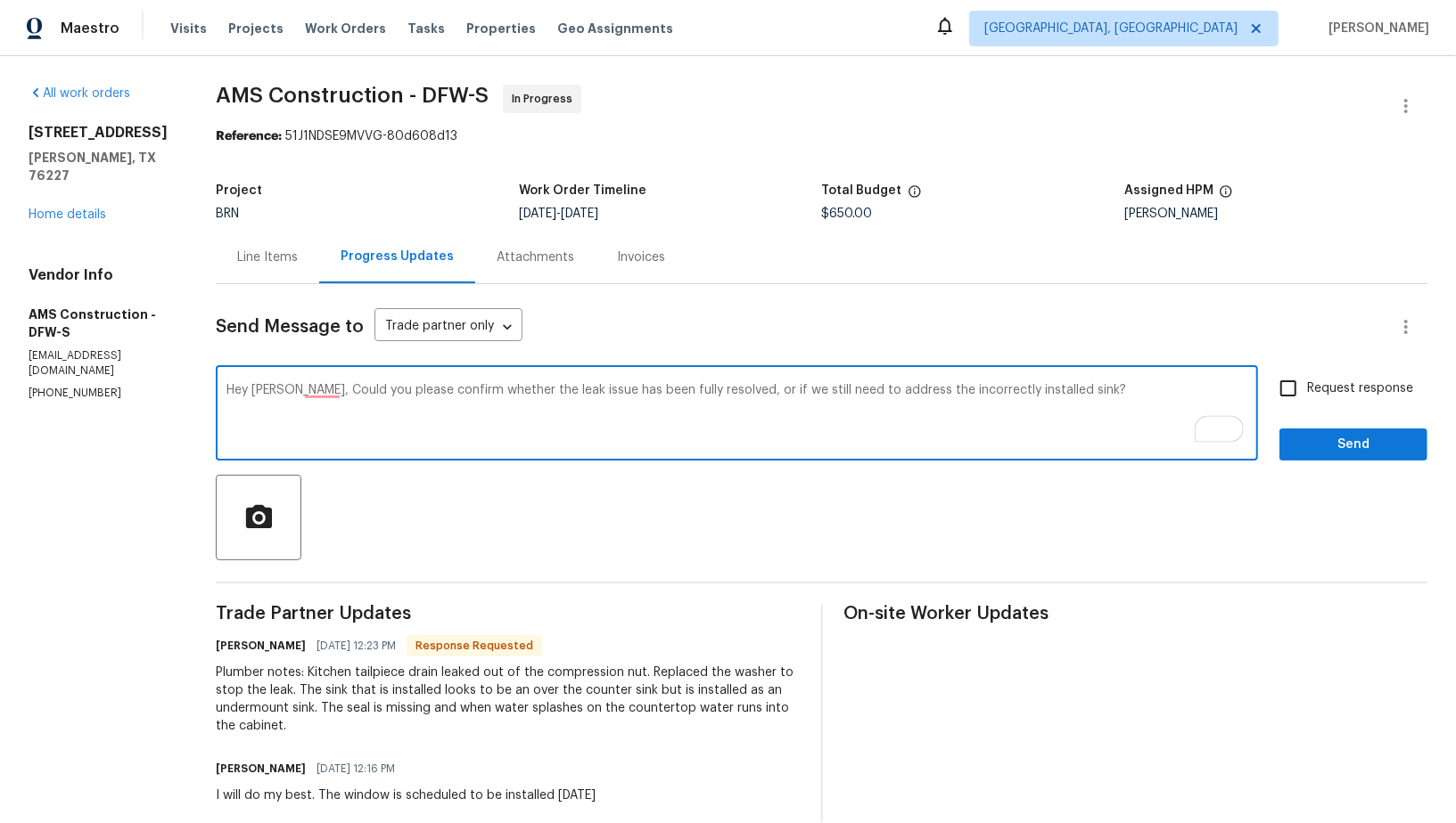
type textarea "Hey Michael, Could you please confirm whether the leak issue has been fully res…"
click at [1283, 385] on input "Request response" at bounding box center [1288, 388] width 37 height 37
checkbox input "true"
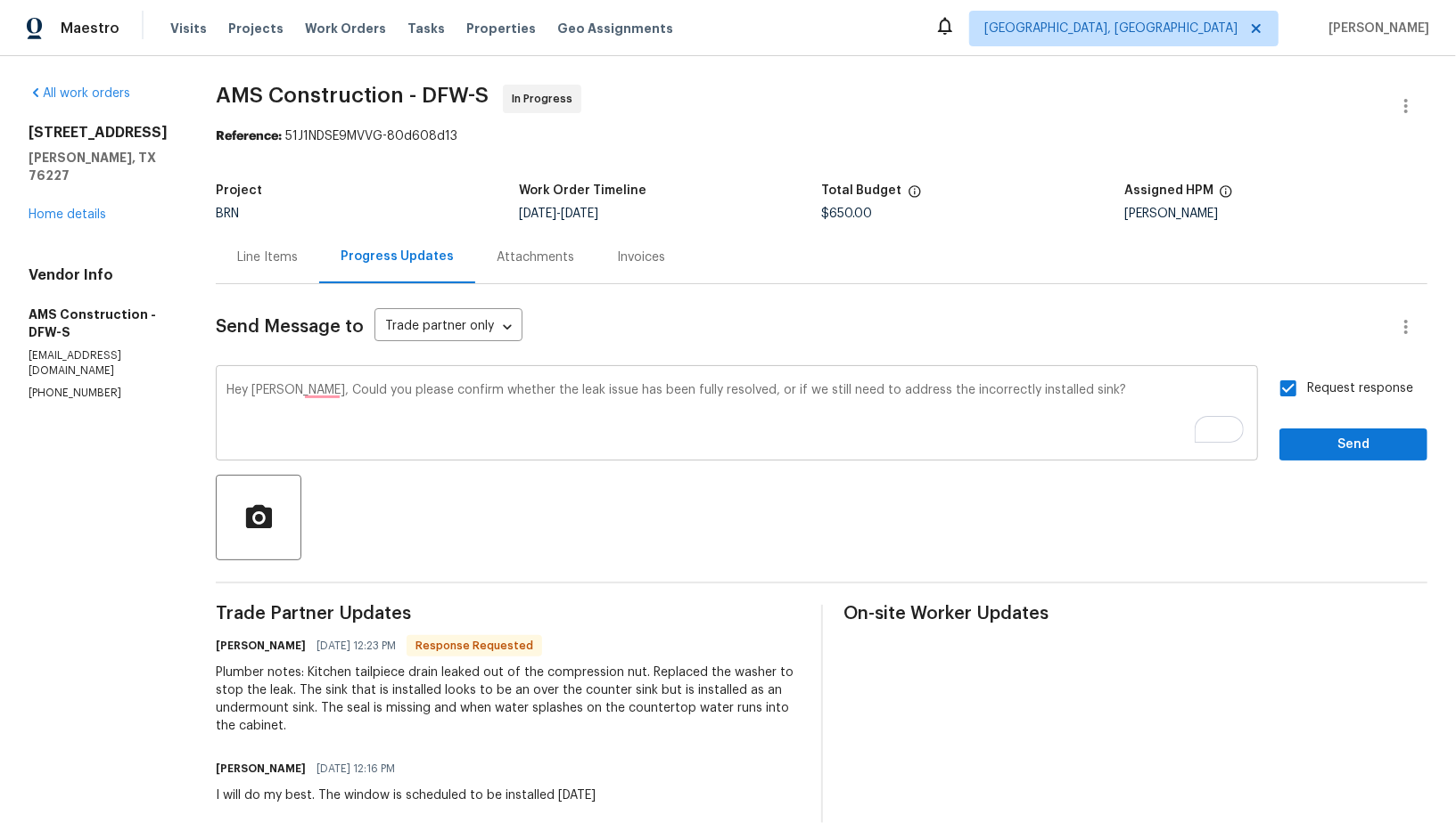
click at [1125, 394] on textarea "Hey Michael, Could you please confirm whether the leak issue has been fully res…" at bounding box center [737, 415] width 1021 height 62
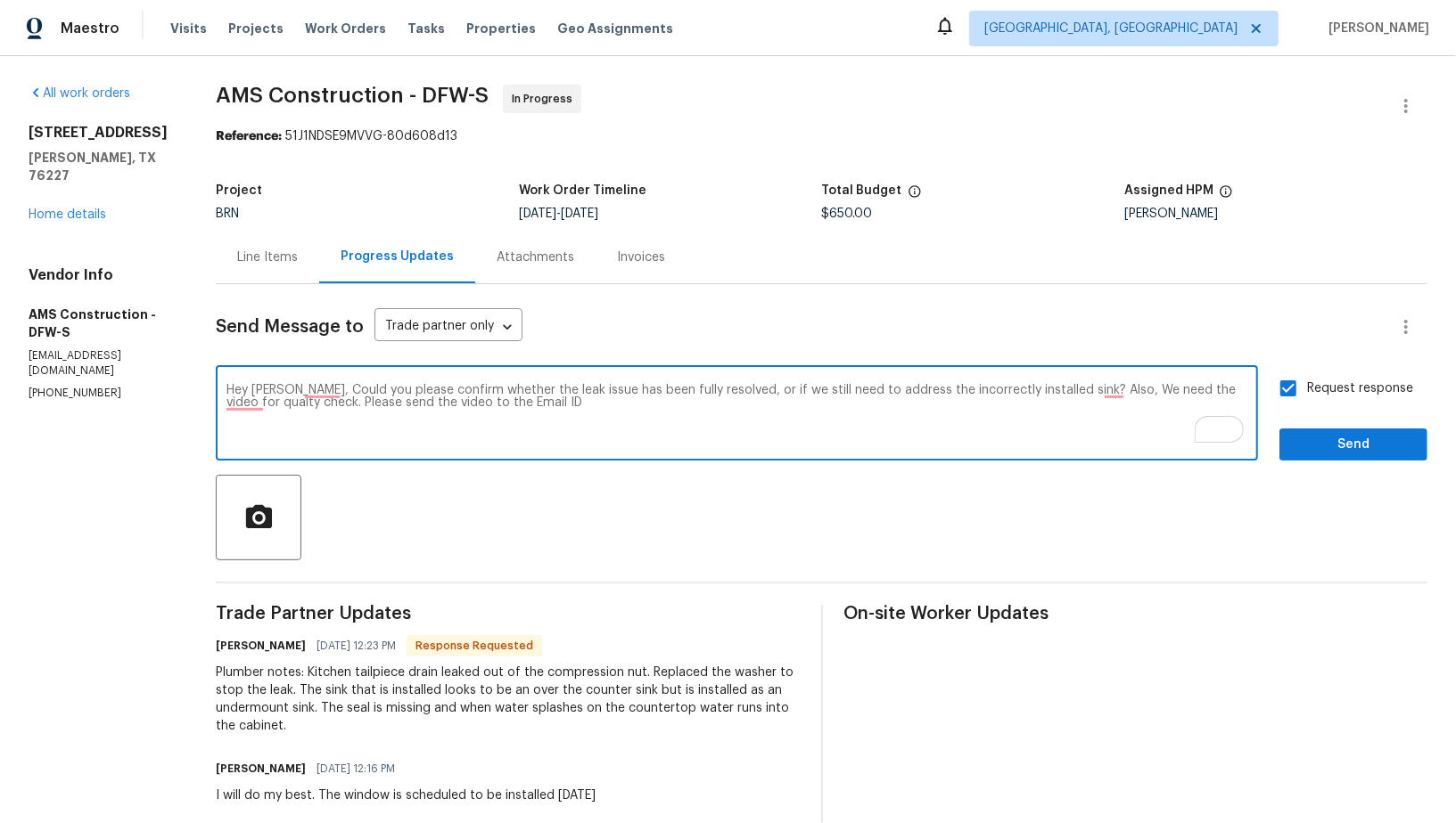
paste textarea "padmapriya.r@opendoor.com"
click at [1113, 385] on textarea "Hey Michael, Could you please confirm whether the leak issue has been fully res…" at bounding box center [737, 415] width 1021 height 62
click at [1117, 395] on textarea "Hey Michael, Could you please confirm whether the leak issue has been fully res…" at bounding box center [737, 415] width 1021 height 62
click at [253, 403] on textarea "Hey Michael, Could you please confirm whether the leak issue has been fully res…" at bounding box center [737, 415] width 1021 height 62
click at [744, 440] on textarea "Hey Michael, Could you please confirm whether the leak issue has been fully res…" at bounding box center [737, 415] width 1021 height 62
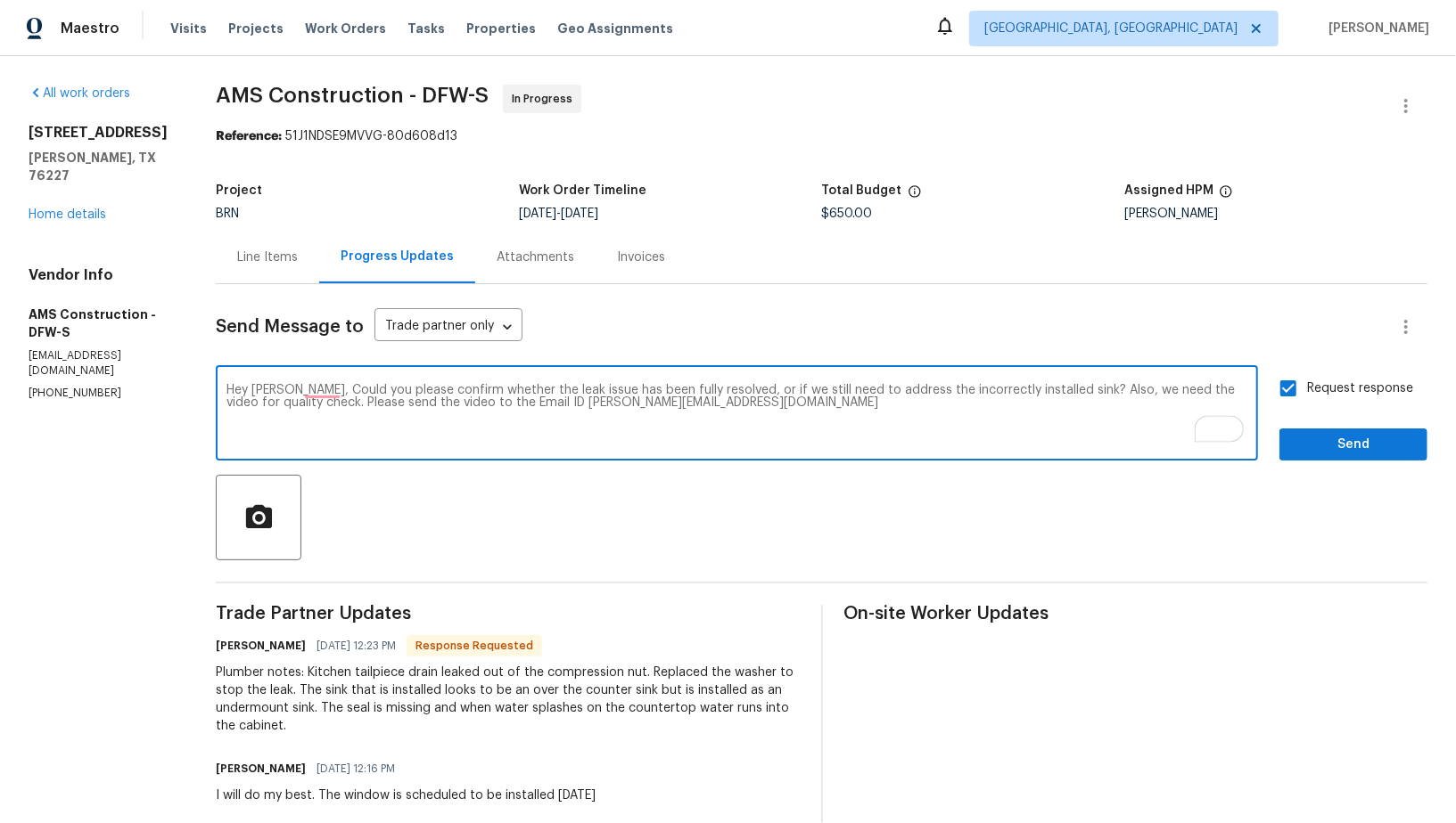
click at [787, 421] on textarea "Hey Michael, Could you please confirm whether the leak issue has been fully res…" at bounding box center [737, 415] width 1021 height 62
click at [782, 413] on textarea "Hey Michael, Could you please confirm whether the leak issue has been fully res…" at bounding box center [737, 415] width 1021 height 62
click at [781, 407] on textarea "Hey Michael, Could you please confirm whether the leak issue has been fully res…" at bounding box center [737, 415] width 1021 height 62
type textarea "Hey Michael, Could you please confirm whether the leak issue has been fully res…"
click at [1317, 436] on span "Send" at bounding box center [1354, 445] width 119 height 22
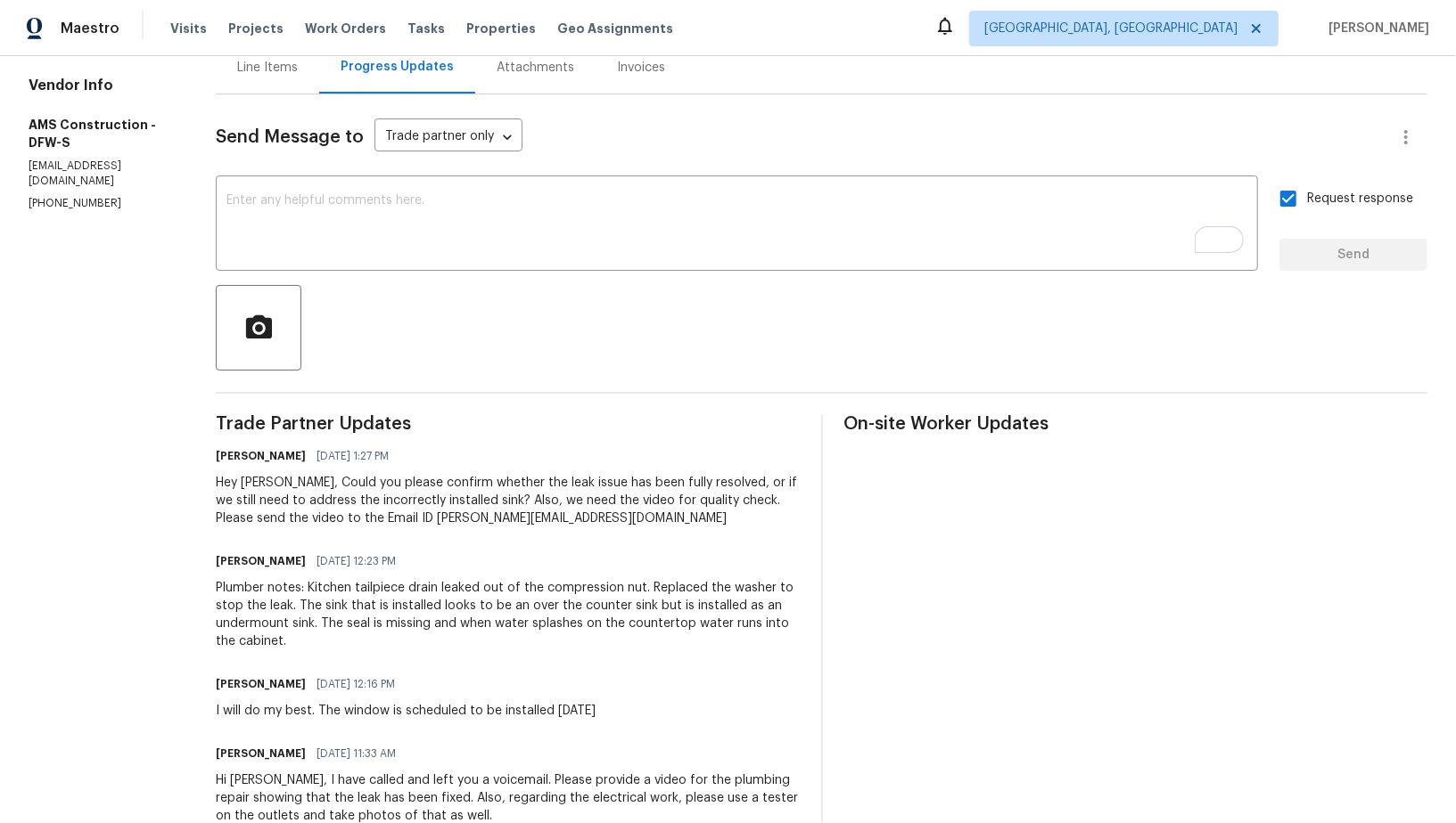
scroll to position [190, 0]
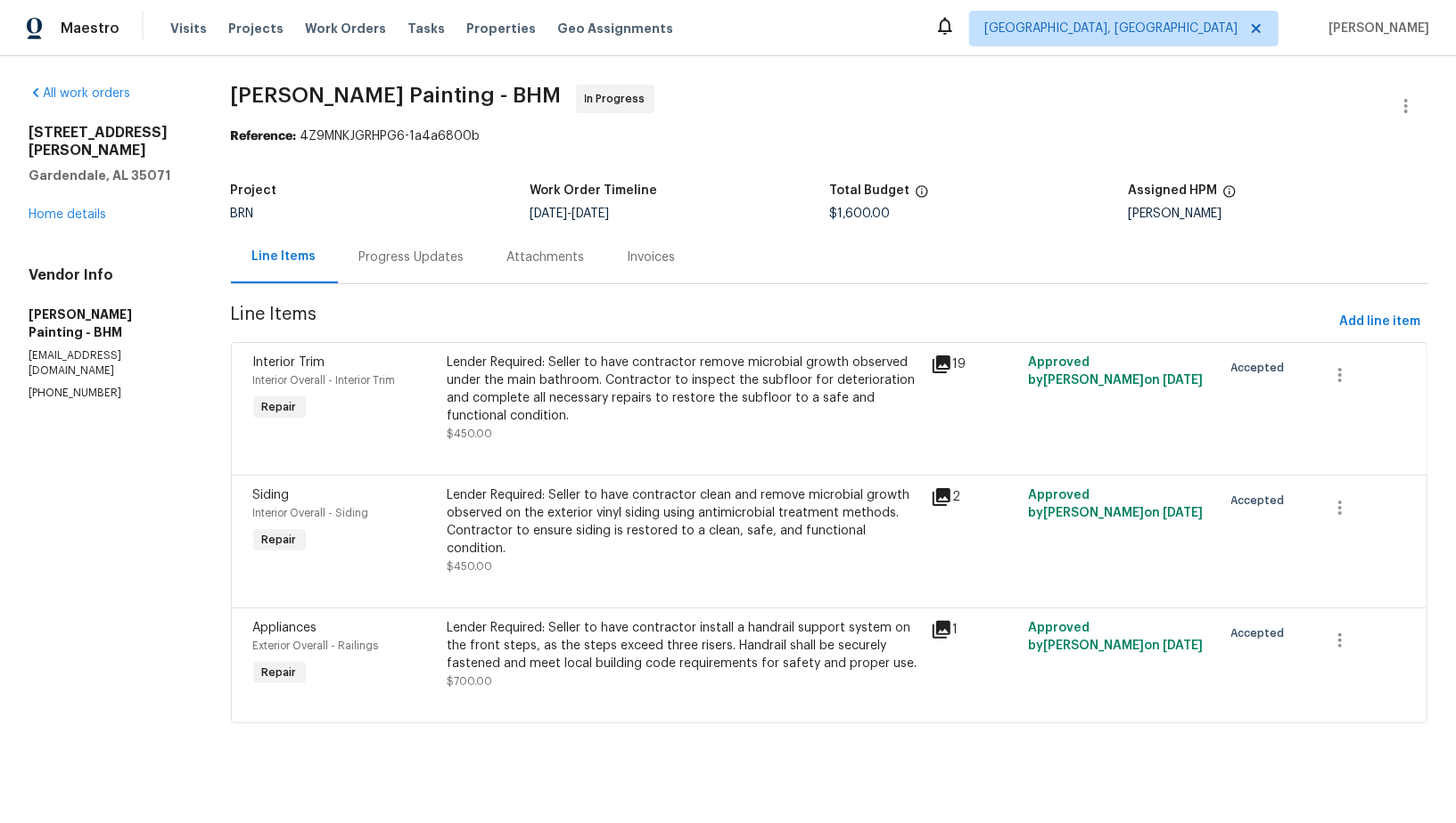
click at [483, 247] on div "Progress Updates" at bounding box center [412, 257] width 148 height 52
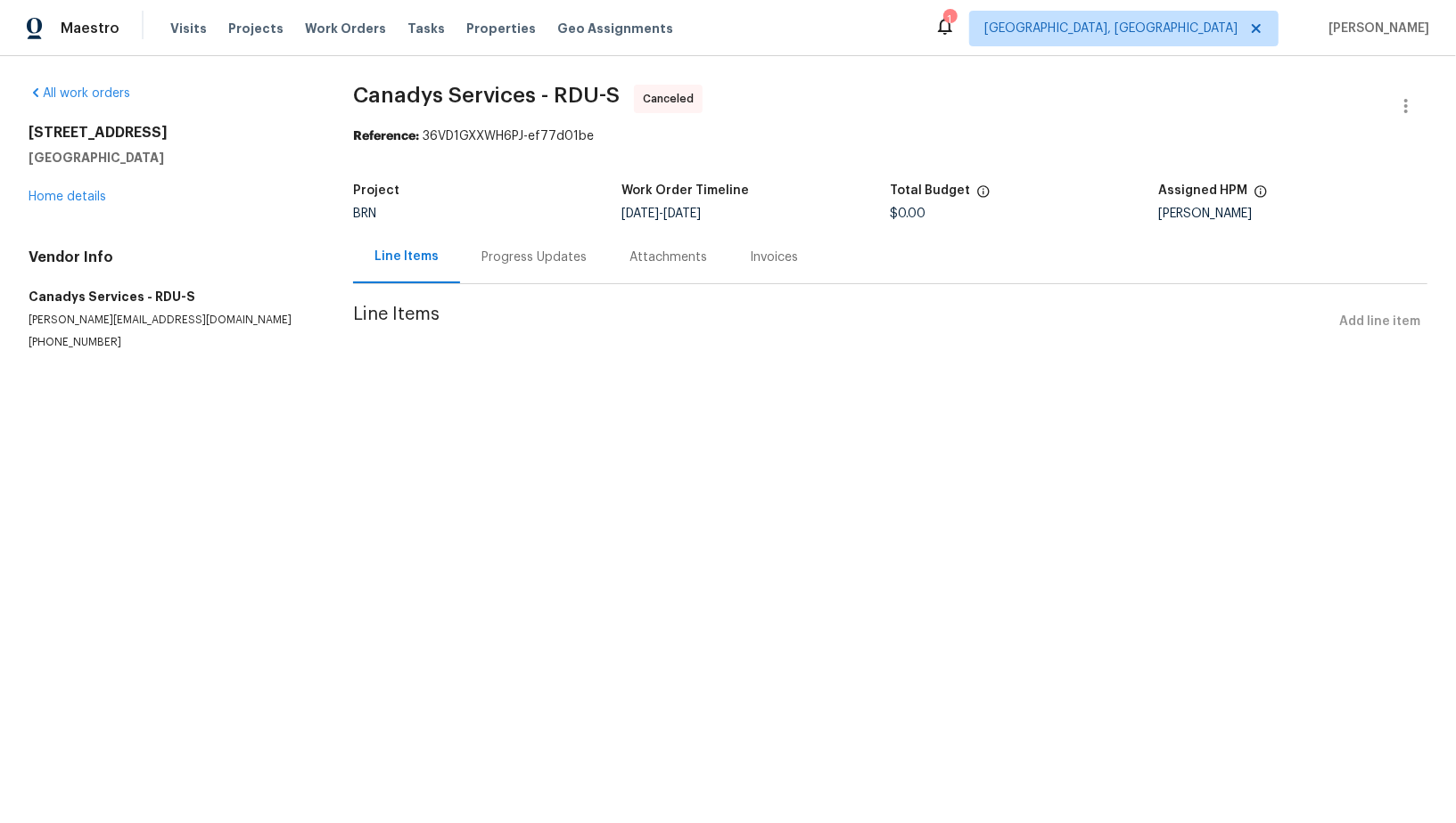
click at [498, 256] on div "Progress Updates" at bounding box center [534, 257] width 105 height 18
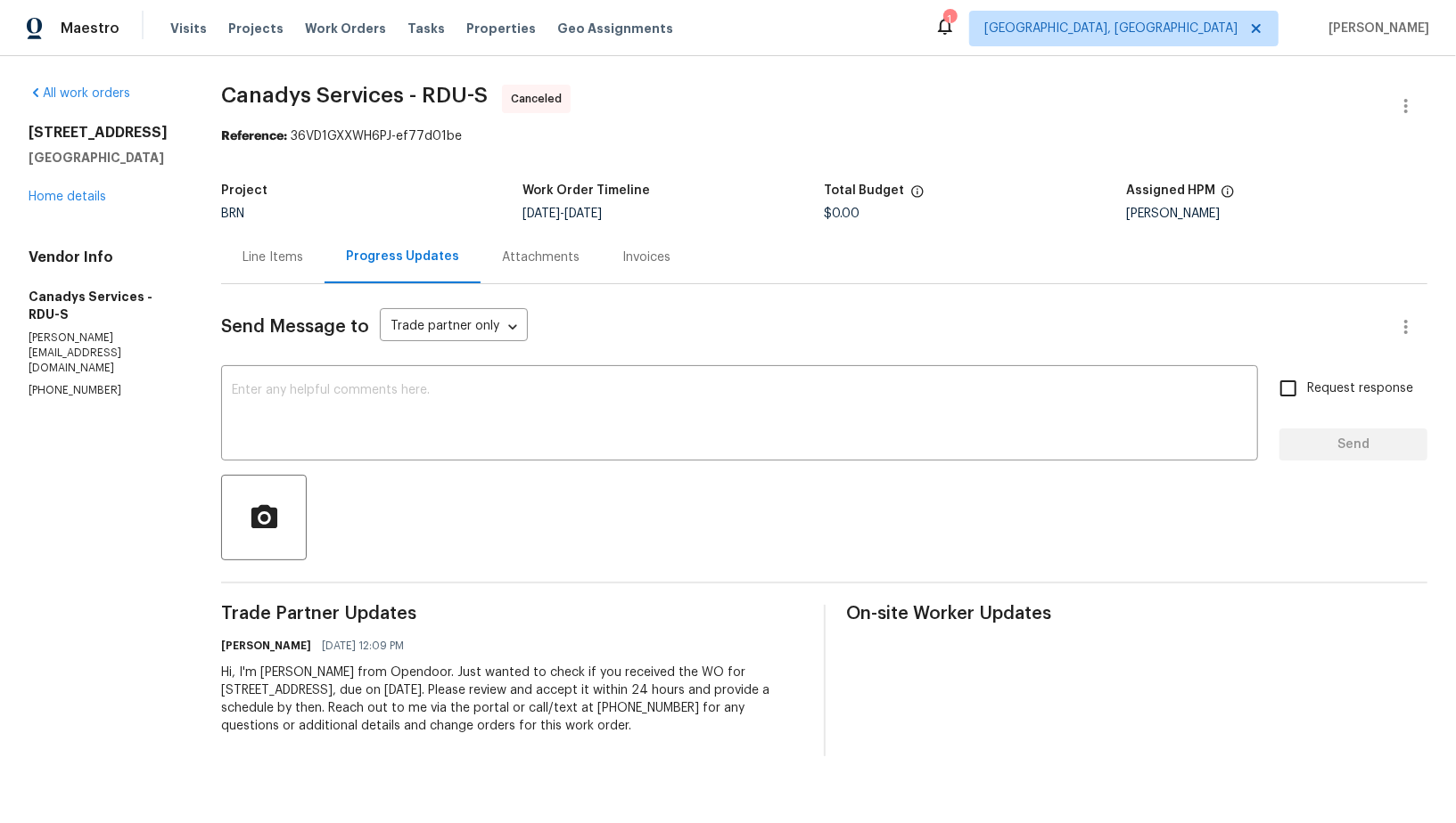
click at [283, 233] on div "Line Items" at bounding box center [272, 257] width 103 height 52
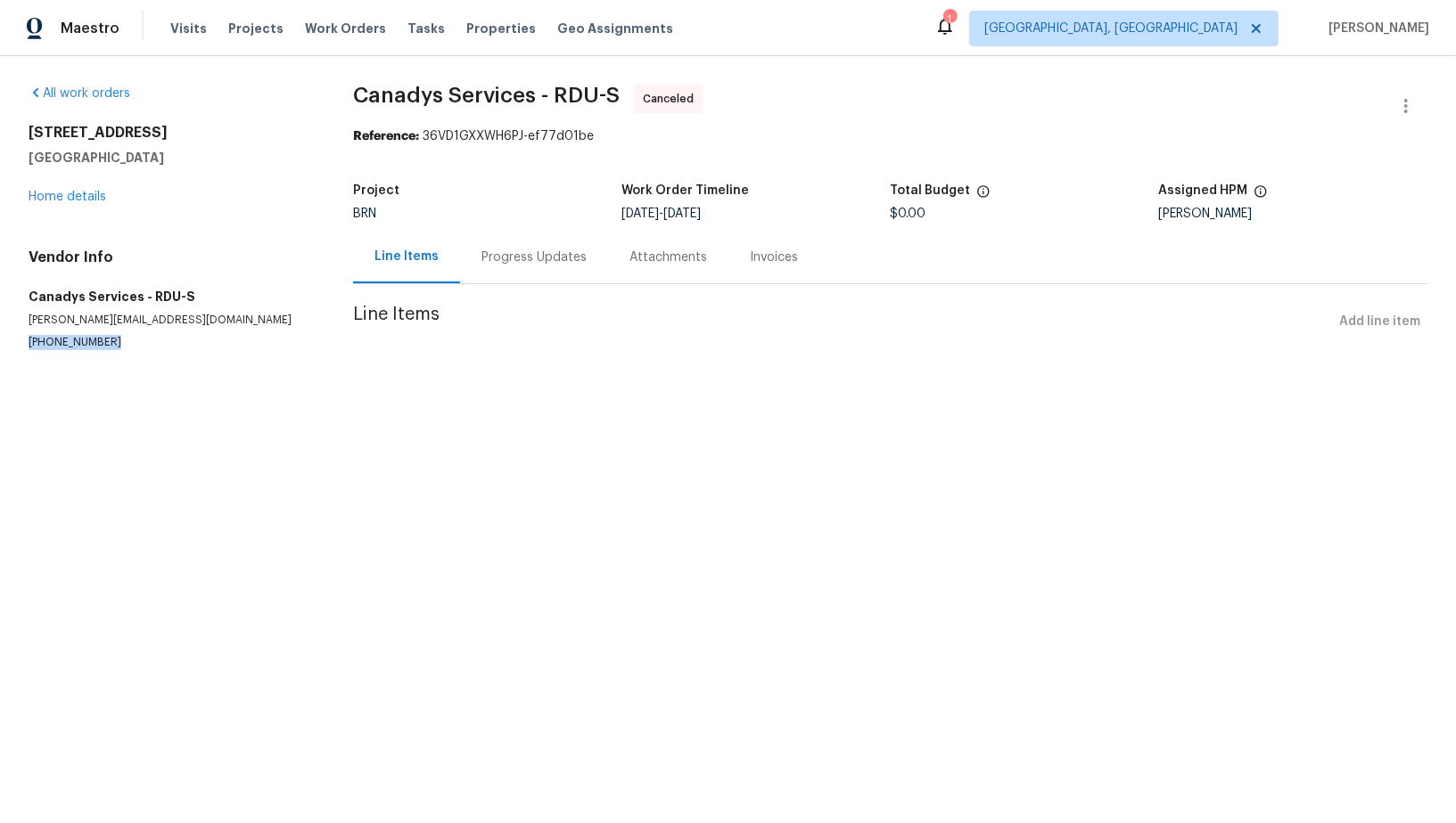
drag, startPoint x: 109, startPoint y: 339, endPoint x: 0, endPoint y: 338, distance: 109.0
click at [0, 338] on div "All work orders [STREET_ADDRESS] Home details Vendor Info Canadys Services - RD…" at bounding box center [728, 238] width 1456 height 365
copy p "[PHONE_NUMBER]"
click at [82, 191] on link "Home details" at bounding box center [67, 196] width 77 height 12
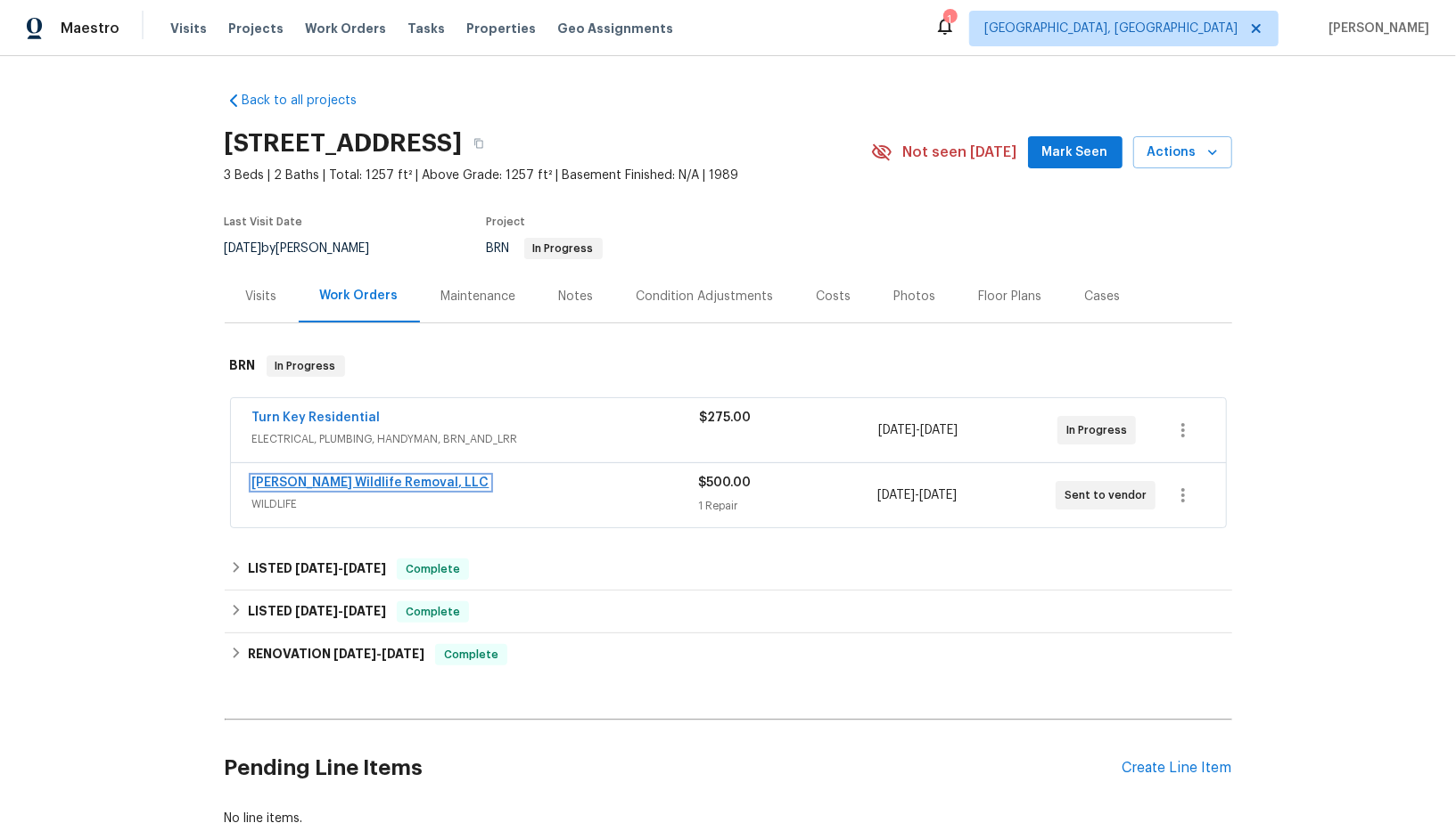
click at [387, 477] on link "[PERSON_NAME] Wildlife Removal, LLC" at bounding box center [371, 482] width 238 height 12
